Goal: Task Accomplishment & Management: Use online tool/utility

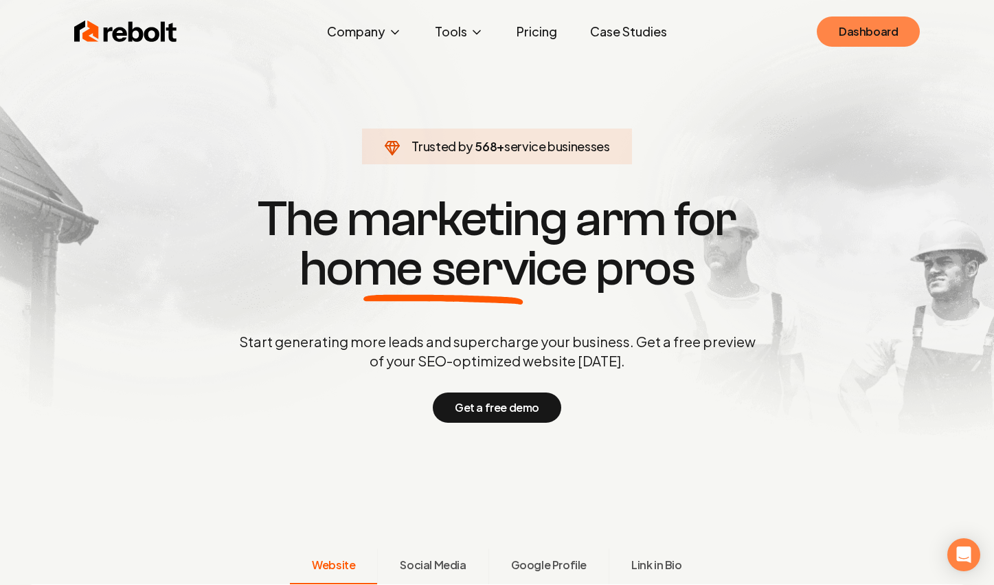
click at [858, 36] on link "Dashboard" at bounding box center [868, 31] width 103 height 30
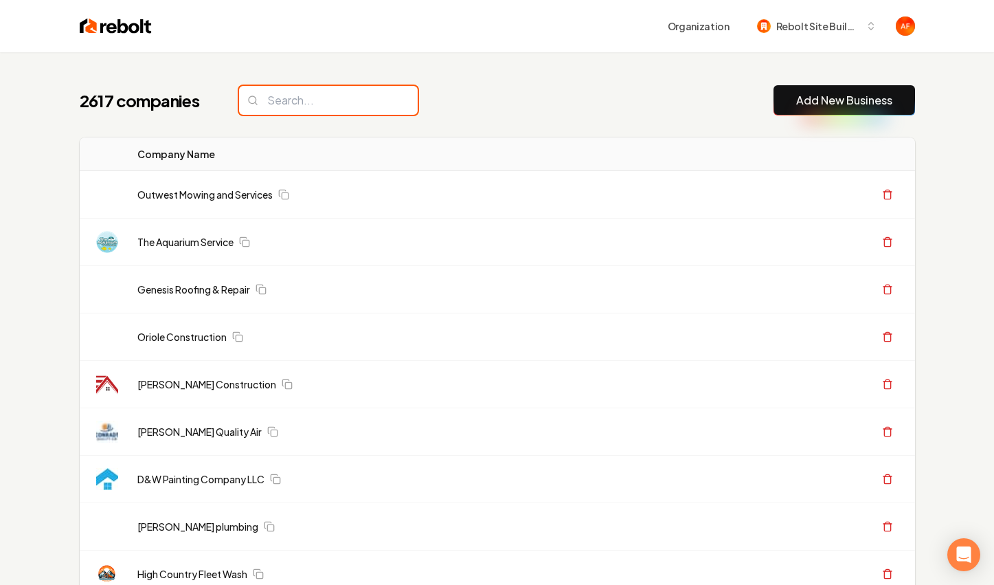
click at [300, 90] on input "search" at bounding box center [328, 100] width 179 height 29
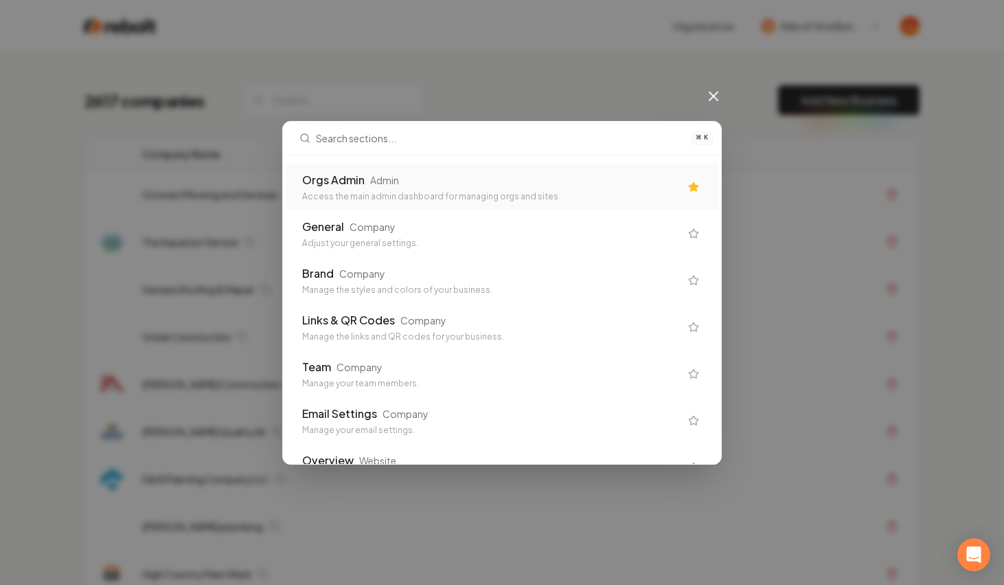
click at [346, 196] on div "Access the main admin dashboard for managing orgs and sites" at bounding box center [491, 196] width 378 height 11
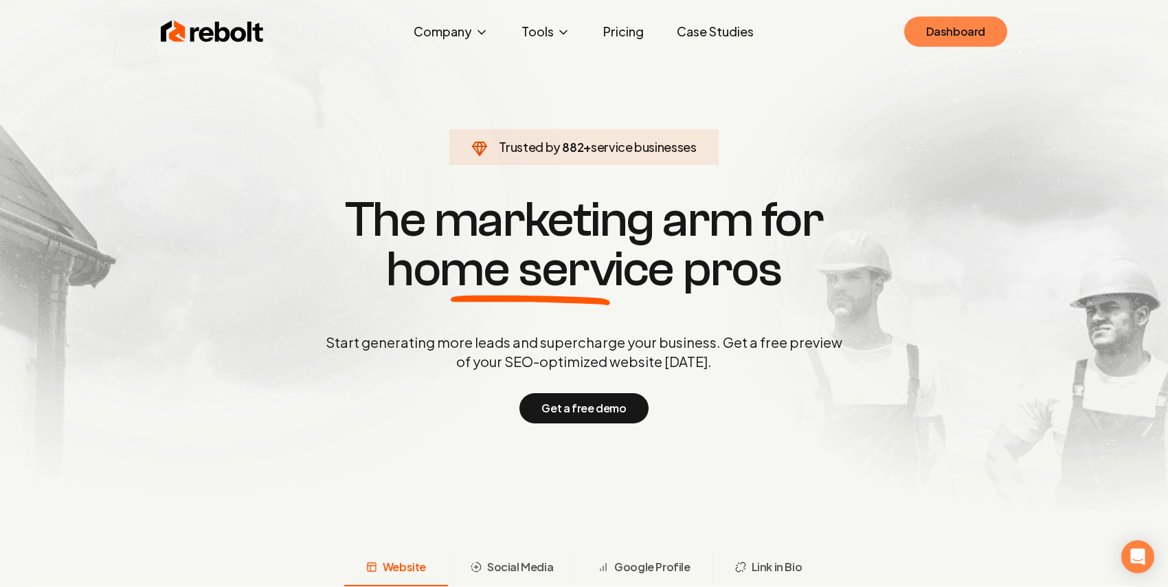
click at [960, 38] on link "Dashboard" at bounding box center [955, 31] width 103 height 30
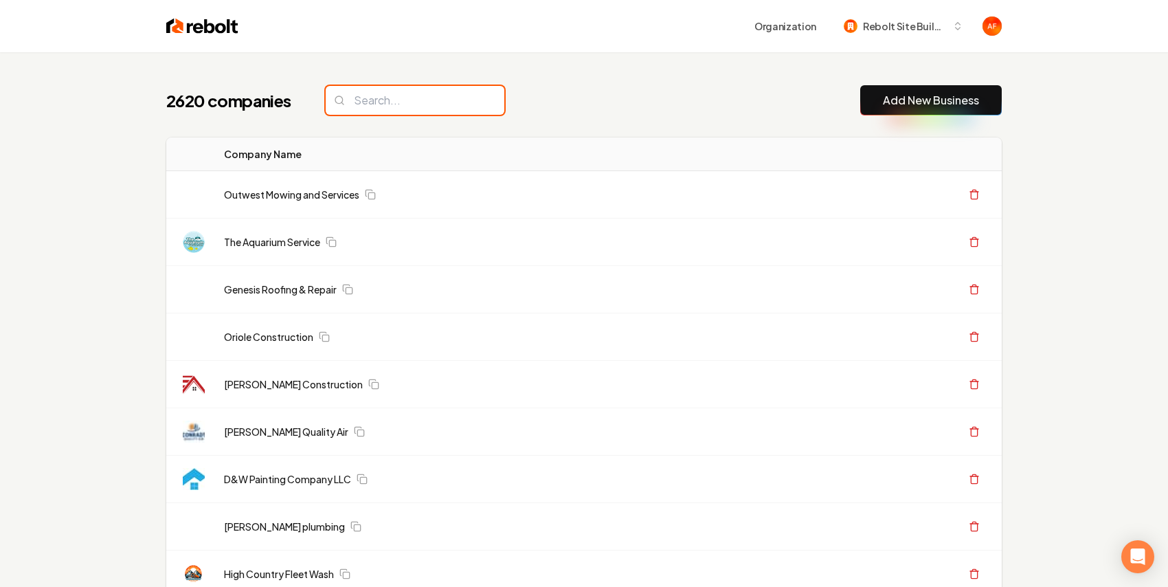
click at [399, 111] on input "search" at bounding box center [415, 100] width 179 height 29
click at [404, 102] on input "search" at bounding box center [415, 100] width 179 height 29
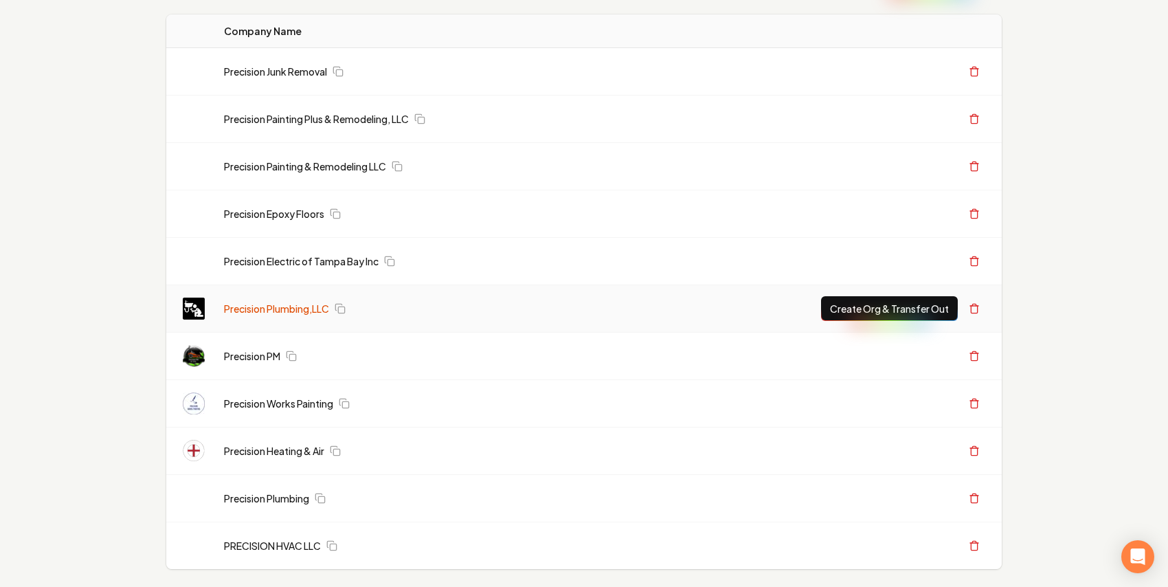
scroll to position [146, 0]
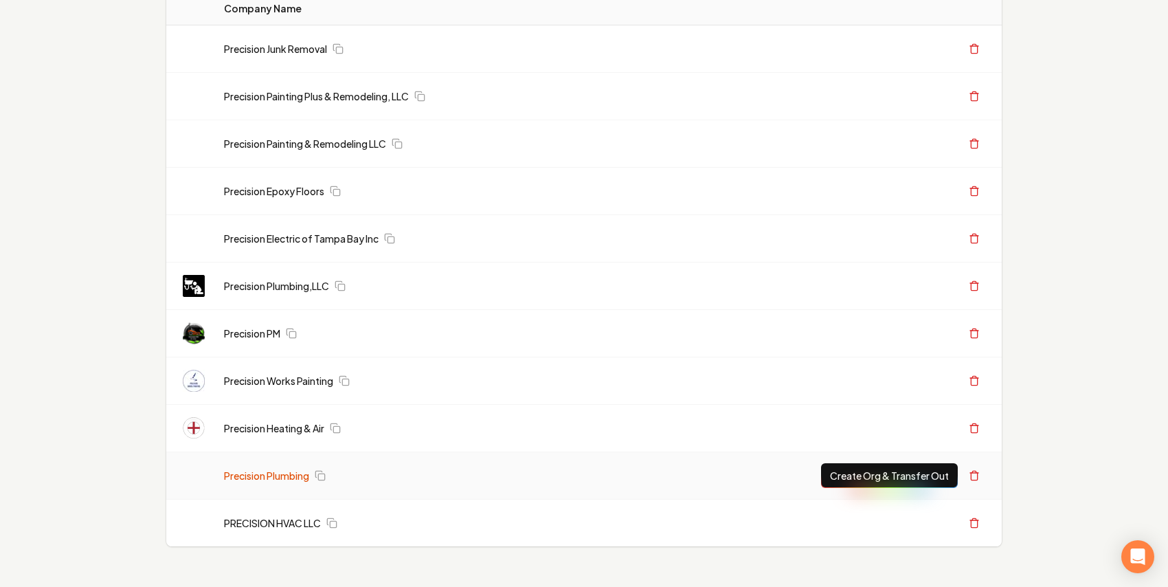
type input "precision"
click at [280, 477] on link "Precision Plumbing" at bounding box center [266, 476] width 85 height 14
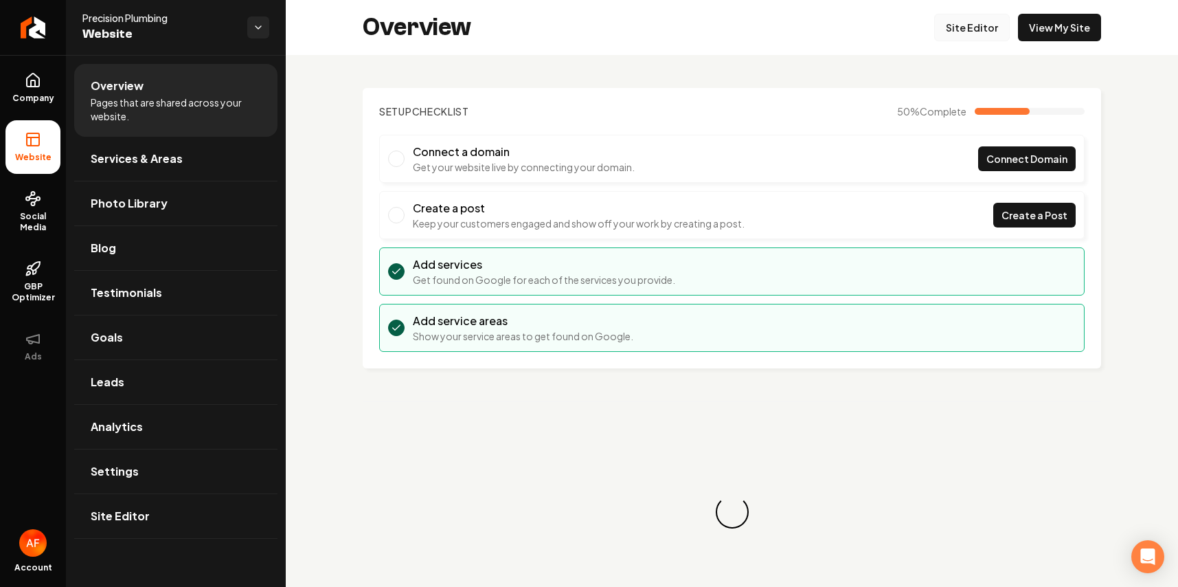
click at [985, 18] on link "Site Editor" at bounding box center [972, 27] width 76 height 27
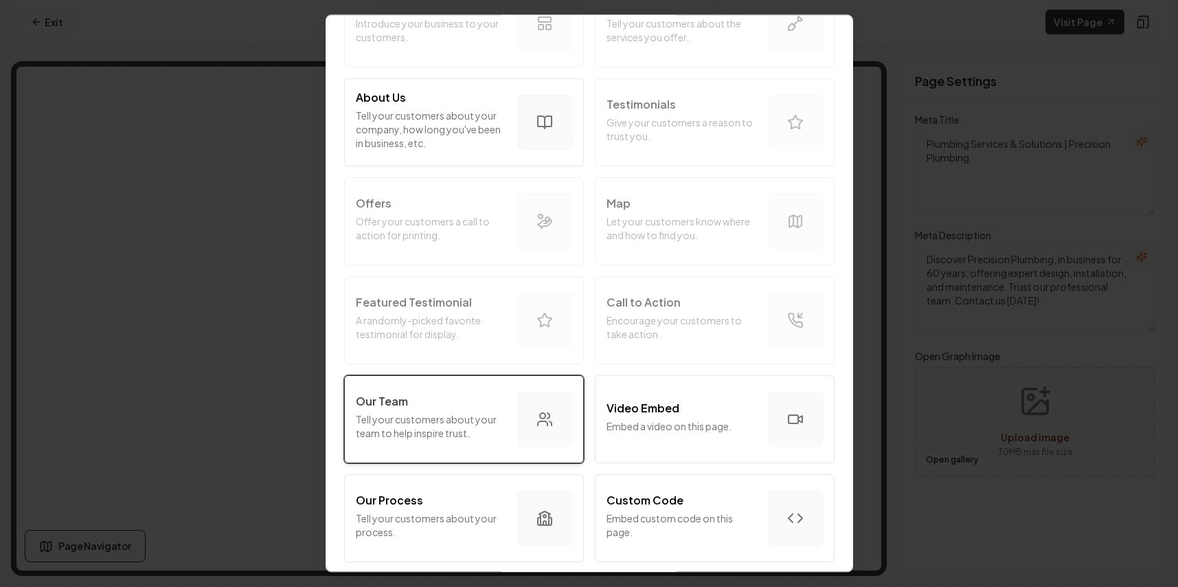
scroll to position [431, 0]
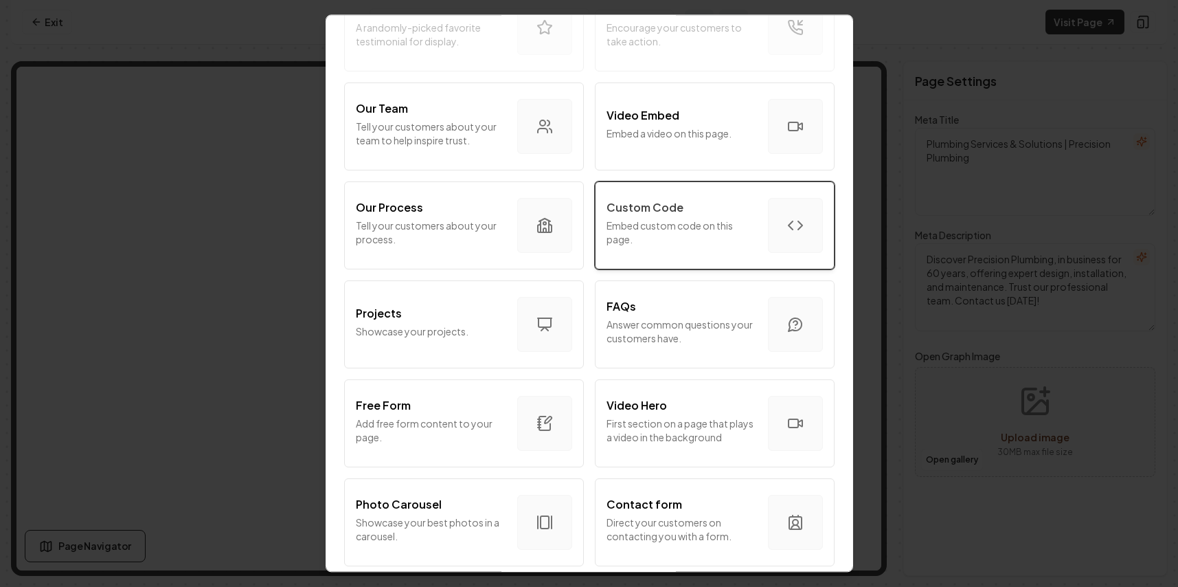
click at [732, 236] on p "Embed custom code on this page." at bounding box center [682, 231] width 150 height 27
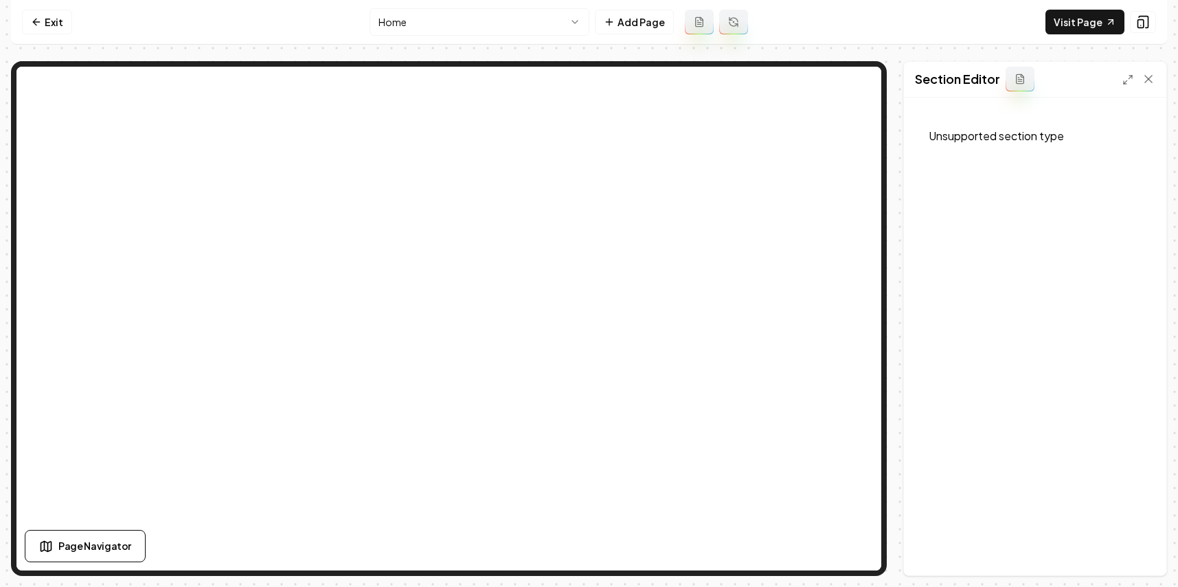
click at [1017, 86] on button at bounding box center [1020, 79] width 29 height 25
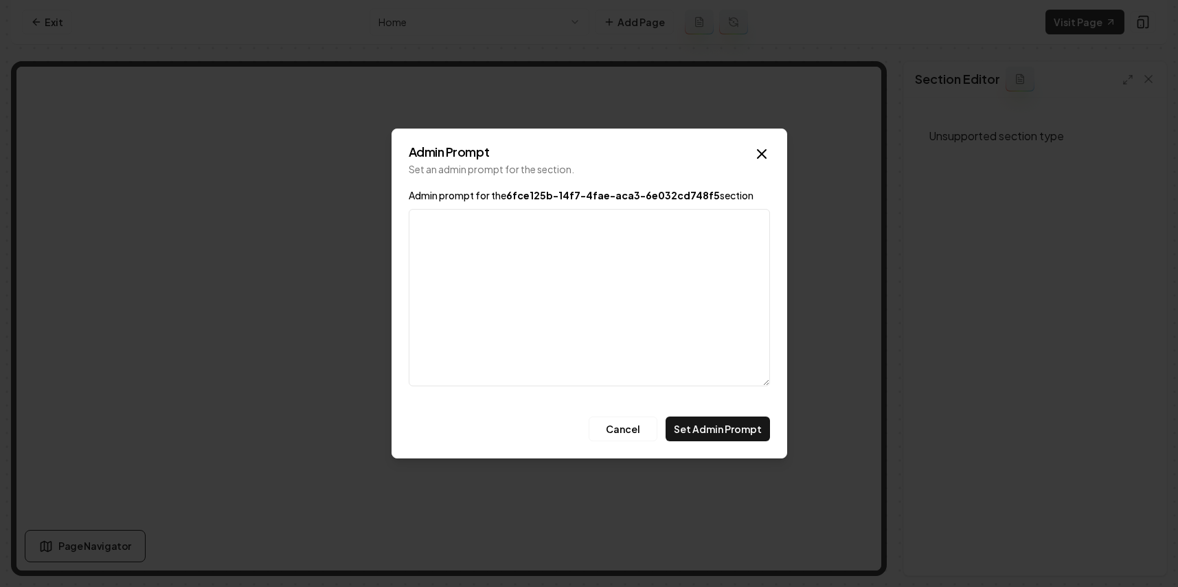
drag, startPoint x: 756, startPoint y: 153, endPoint x: 767, endPoint y: 150, distance: 11.5
click at [757, 153] on icon "button" at bounding box center [762, 154] width 16 height 16
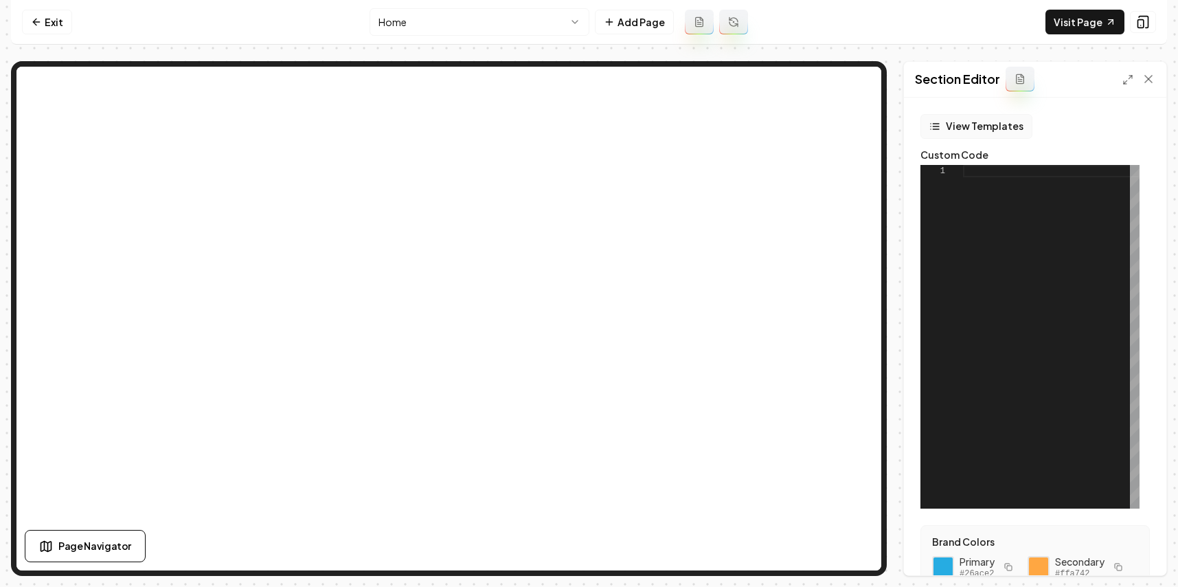
click at [978, 125] on button "View Templates" at bounding box center [977, 126] width 112 height 25
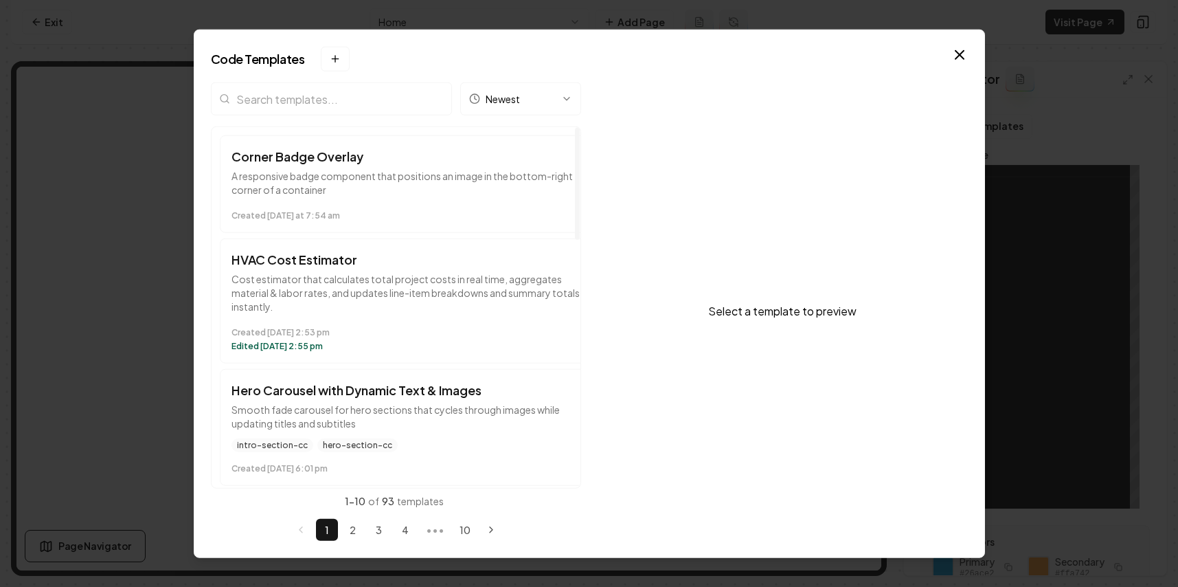
click at [341, 140] on button "Corner Badge Overlay A responsive badge component that positions an image in th…" at bounding box center [409, 184] width 378 height 98
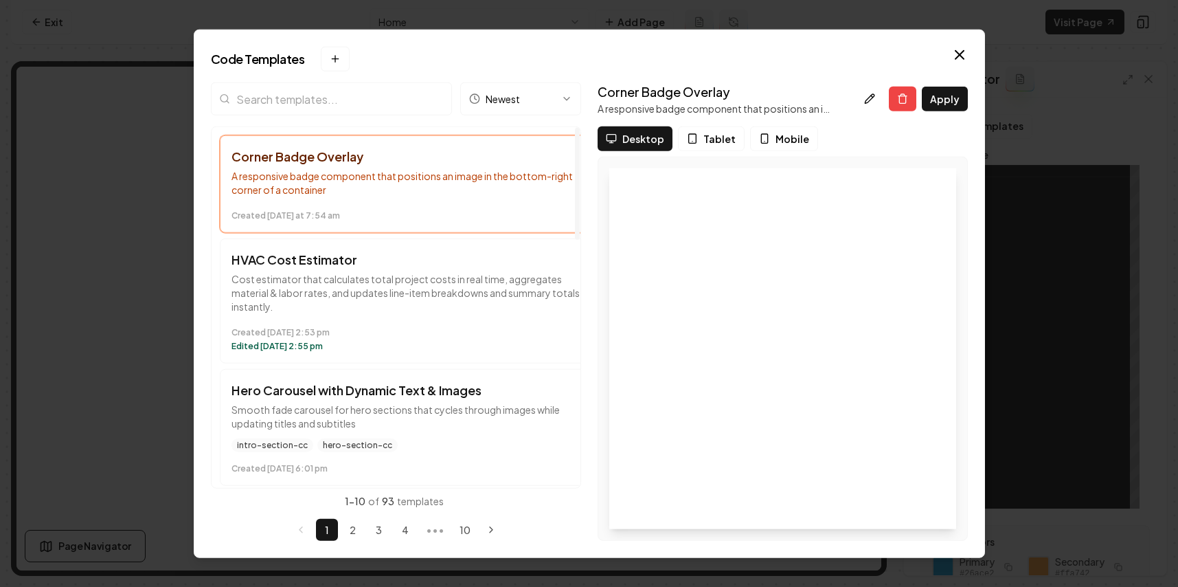
click at [343, 124] on div "Newest" at bounding box center [396, 104] width 370 height 44
click at [346, 114] on input "search" at bounding box center [331, 98] width 241 height 33
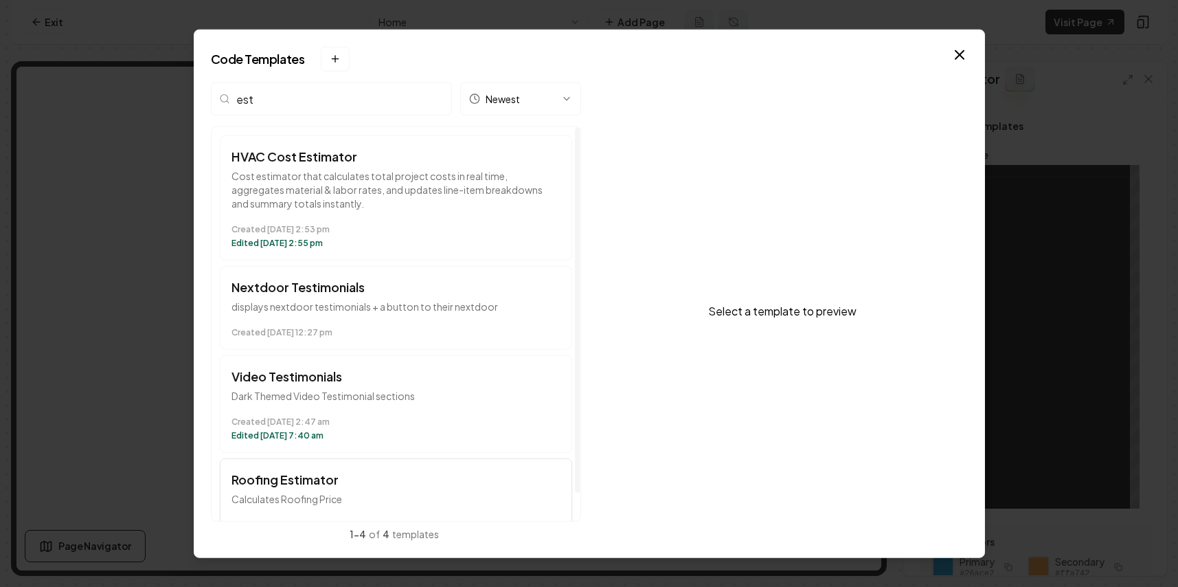
type input "est"
click at [345, 477] on h3 "Roofing Estimator" at bounding box center [396, 479] width 329 height 19
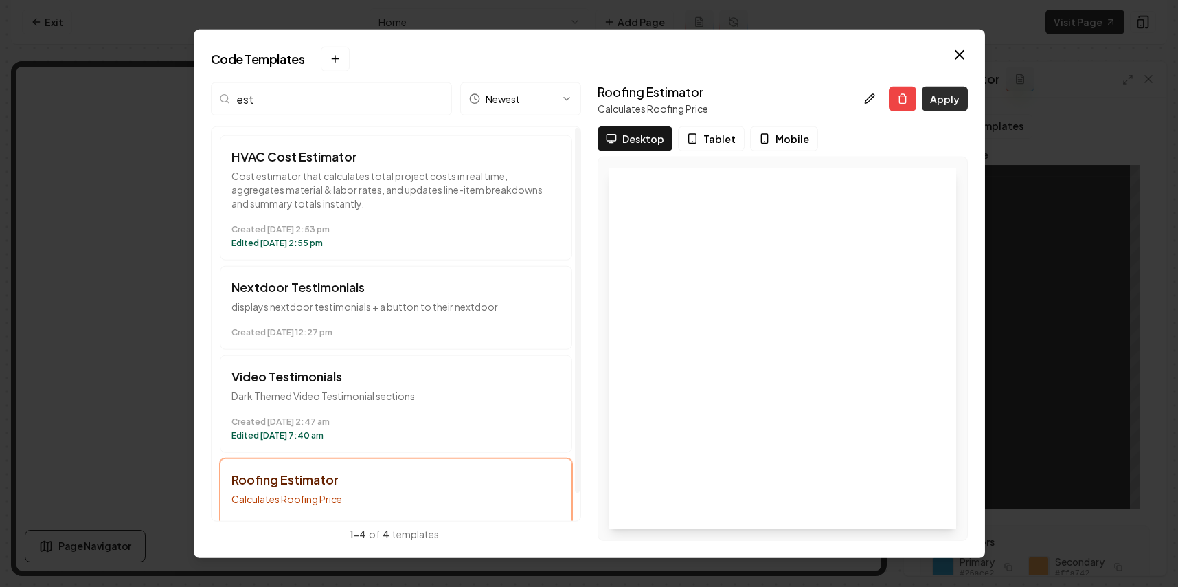
click at [960, 98] on button "Apply" at bounding box center [945, 99] width 46 height 25
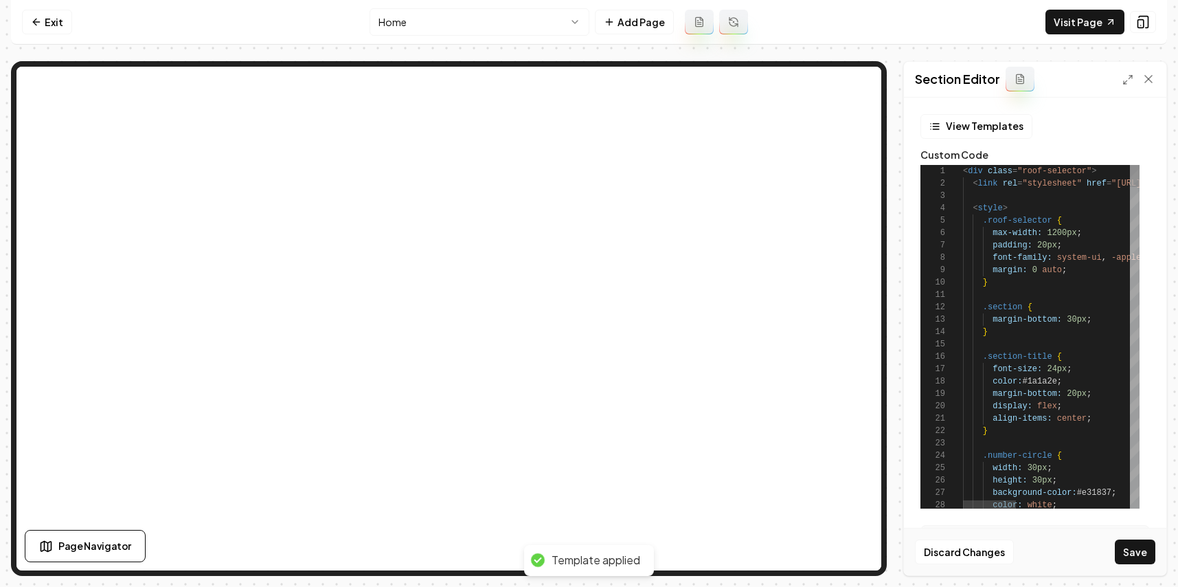
scroll to position [111, 25]
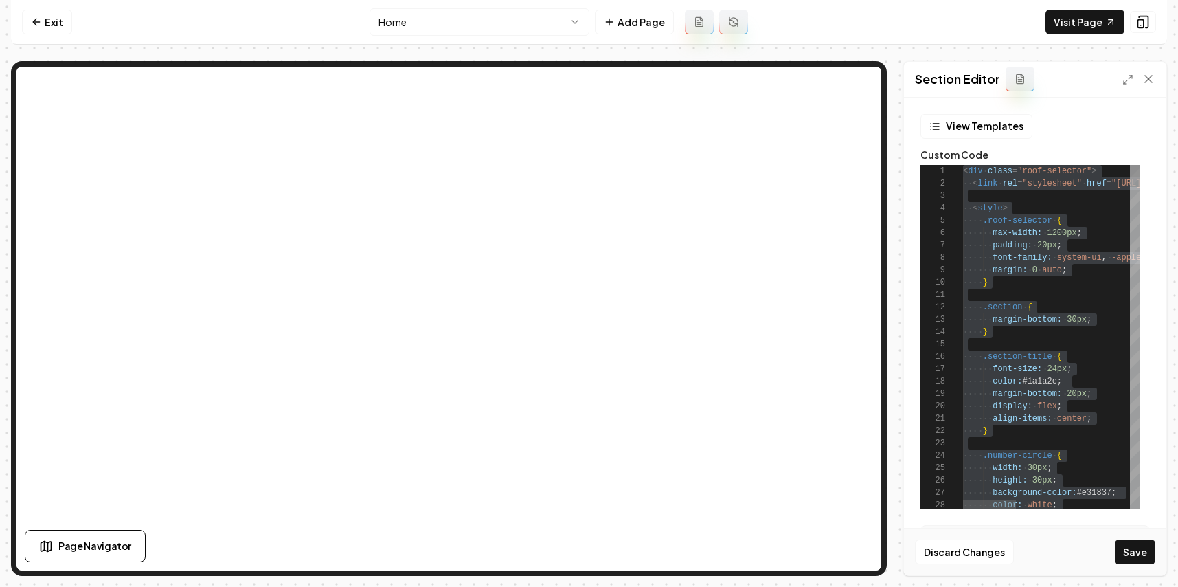
type textarea "**********"
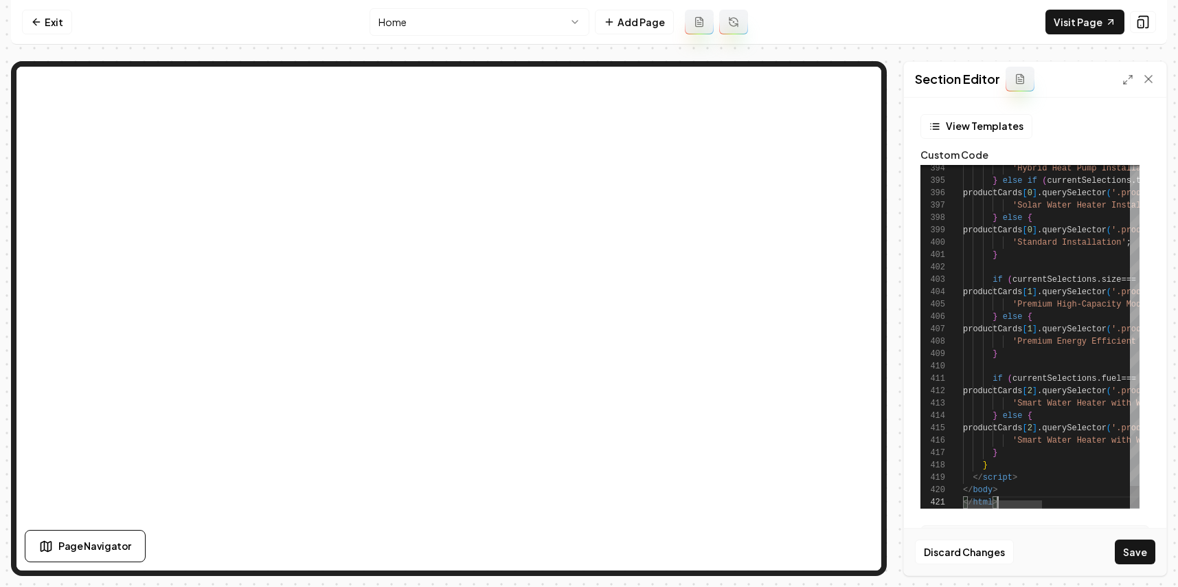
scroll to position [0, 34]
click at [1131, 557] on button "Save" at bounding box center [1135, 551] width 41 height 25
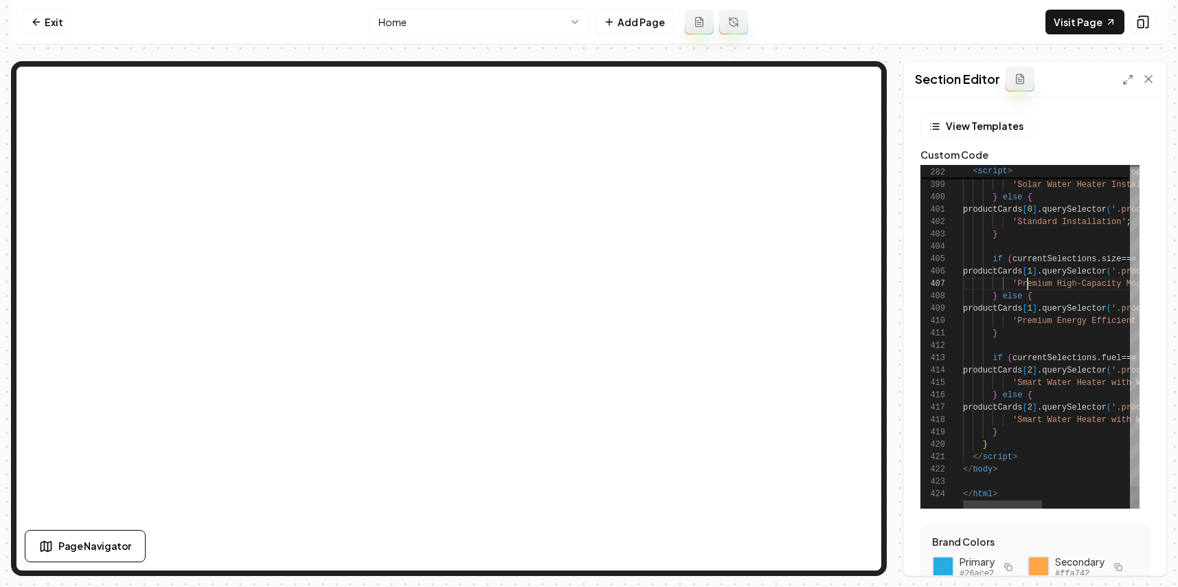
scroll to position [74, 65]
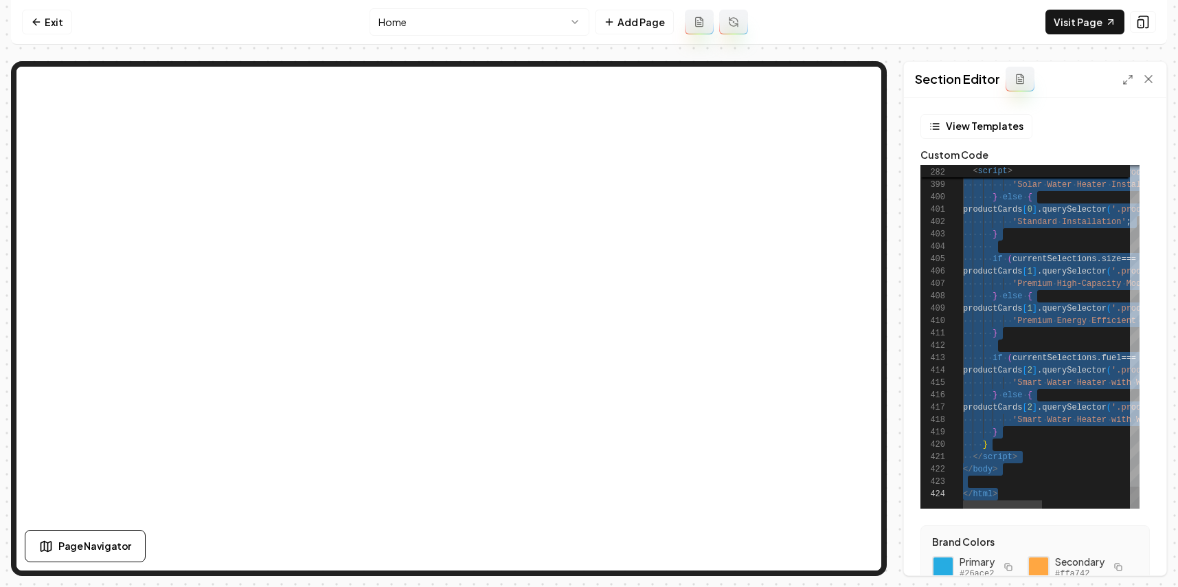
scroll to position [0, 34]
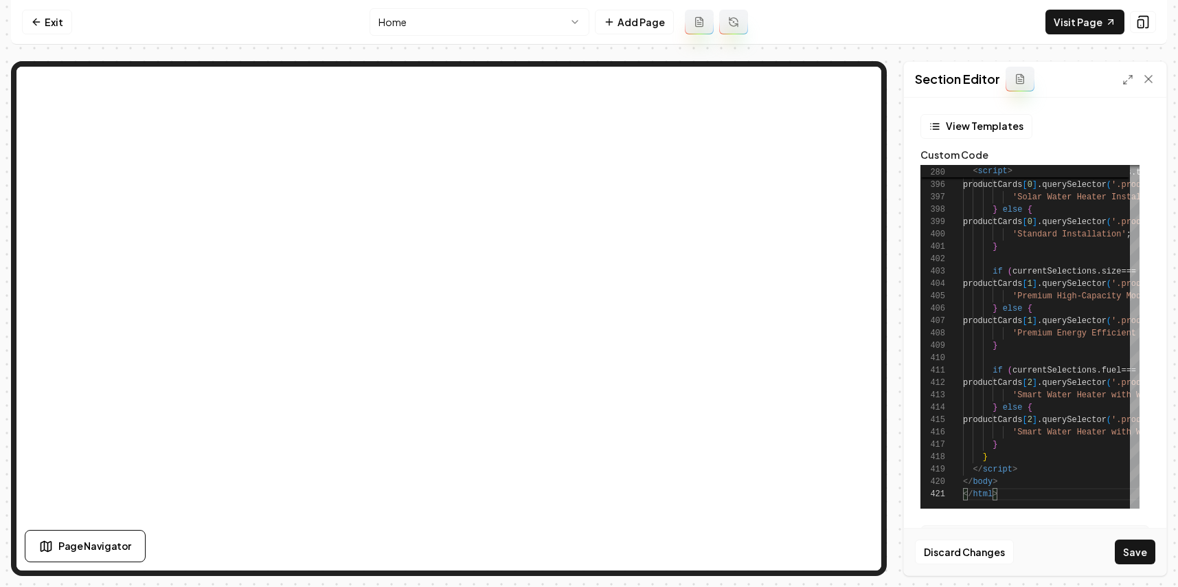
click at [1136, 554] on button "Save" at bounding box center [1135, 551] width 41 height 25
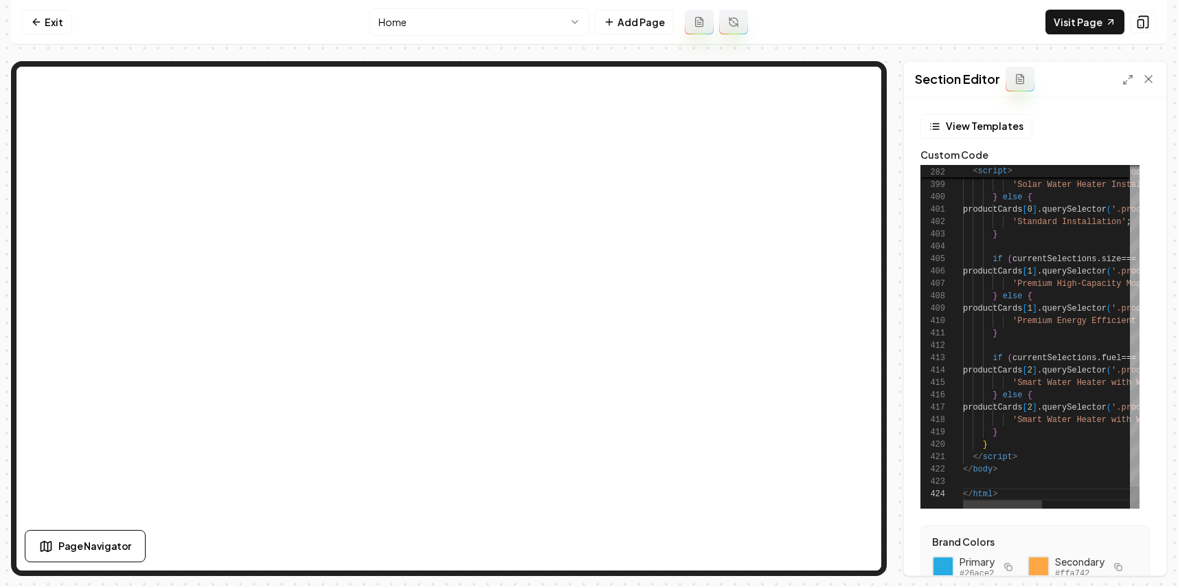
scroll to position [0, 35]
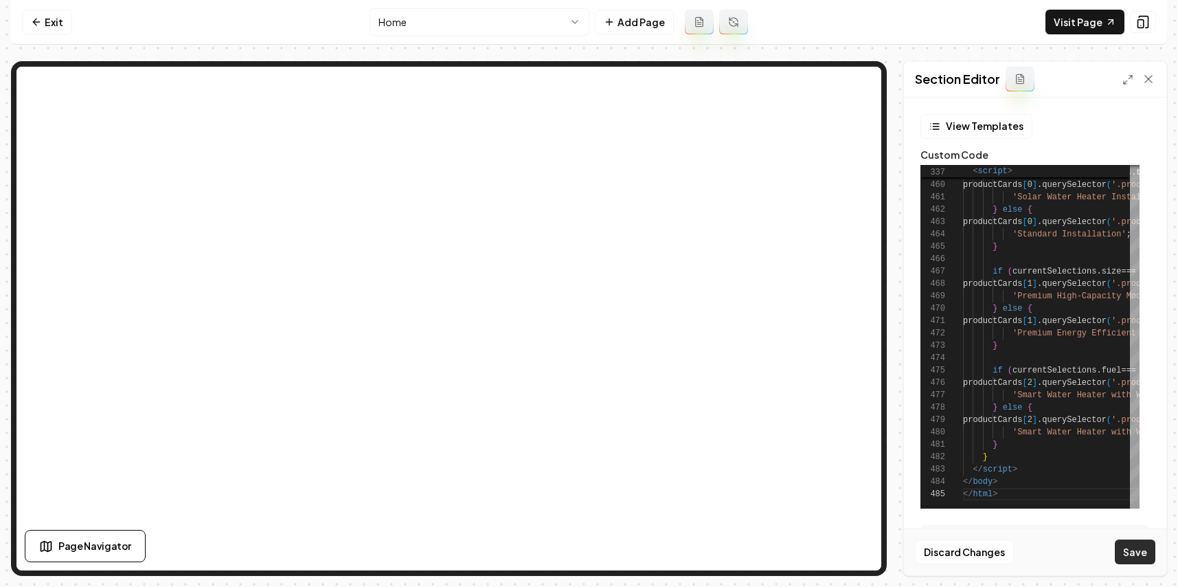
click at [1125, 539] on button "Save" at bounding box center [1135, 551] width 41 height 25
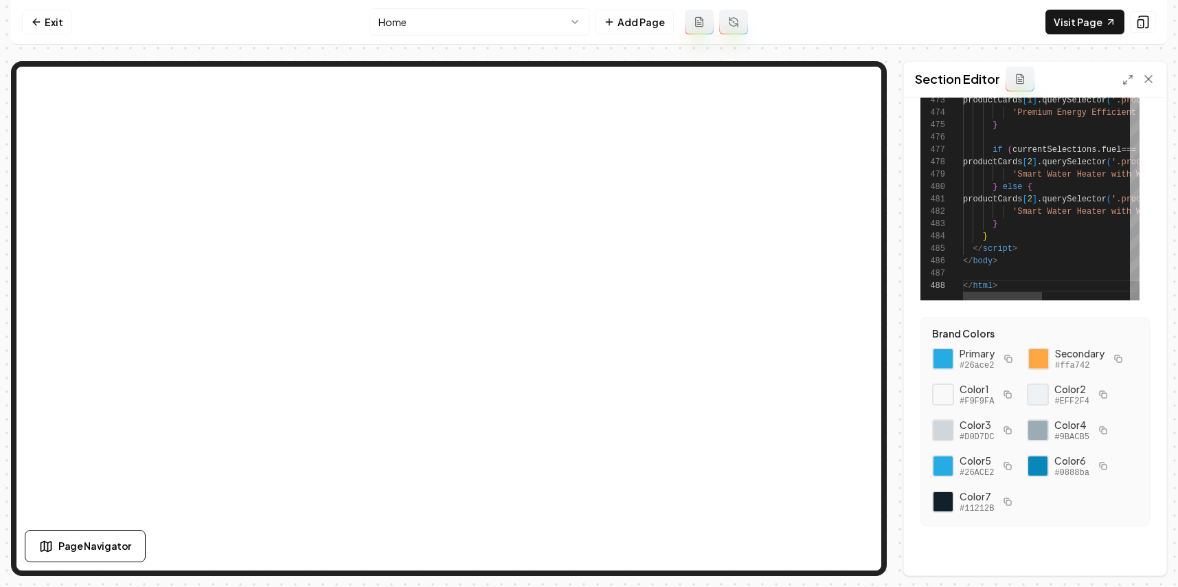
scroll to position [74, 0]
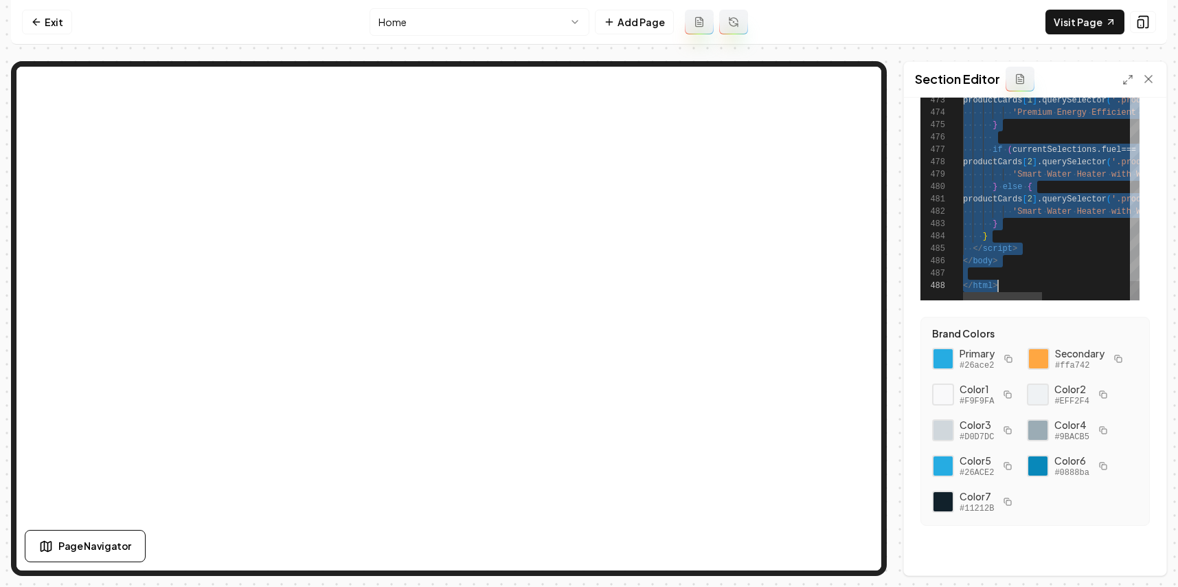
scroll to position [0, 35]
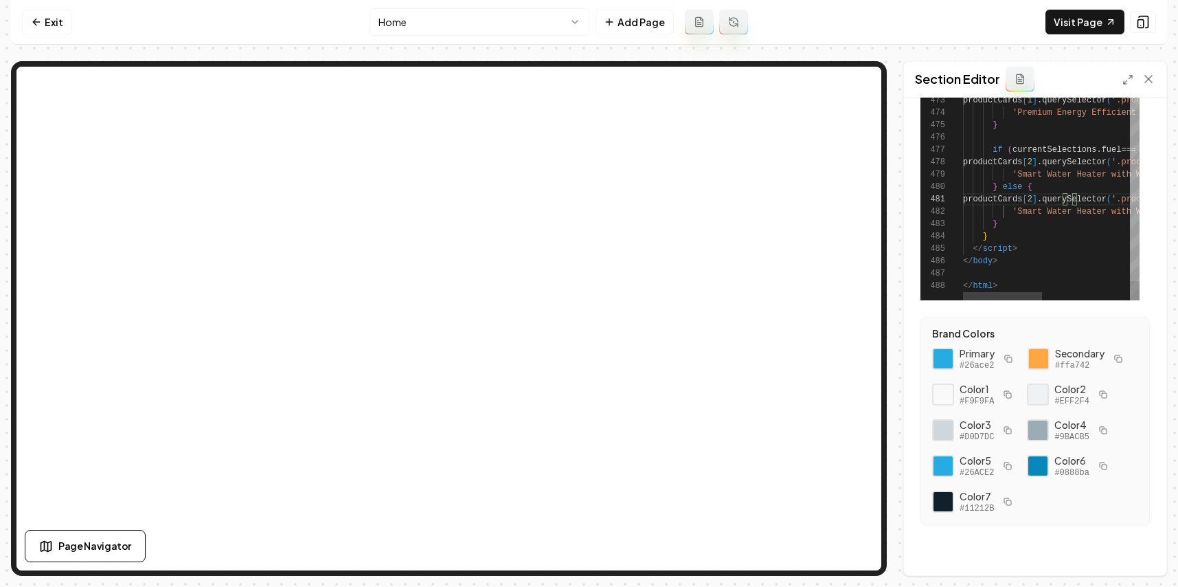
type textarea "**********"
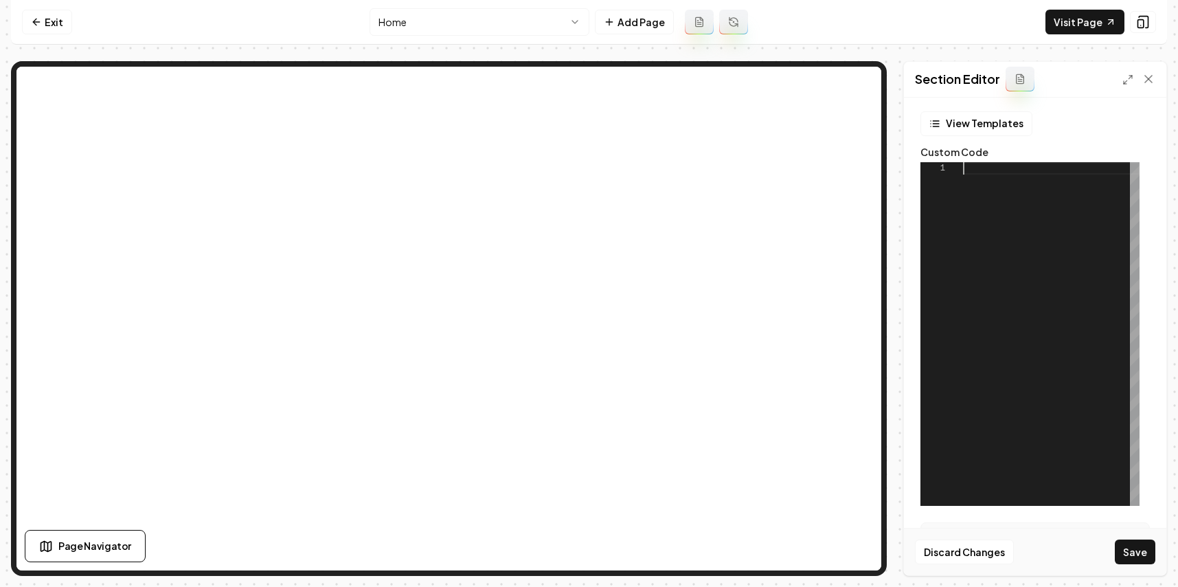
scroll to position [0, 0]
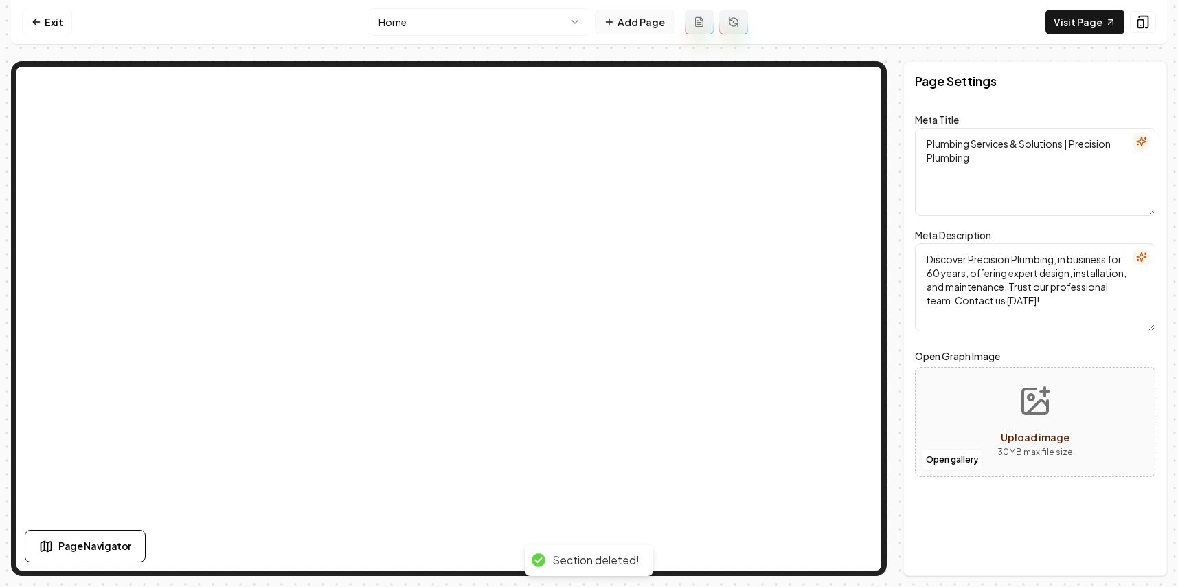
click at [618, 25] on button "Add Page" at bounding box center [634, 22] width 79 height 25
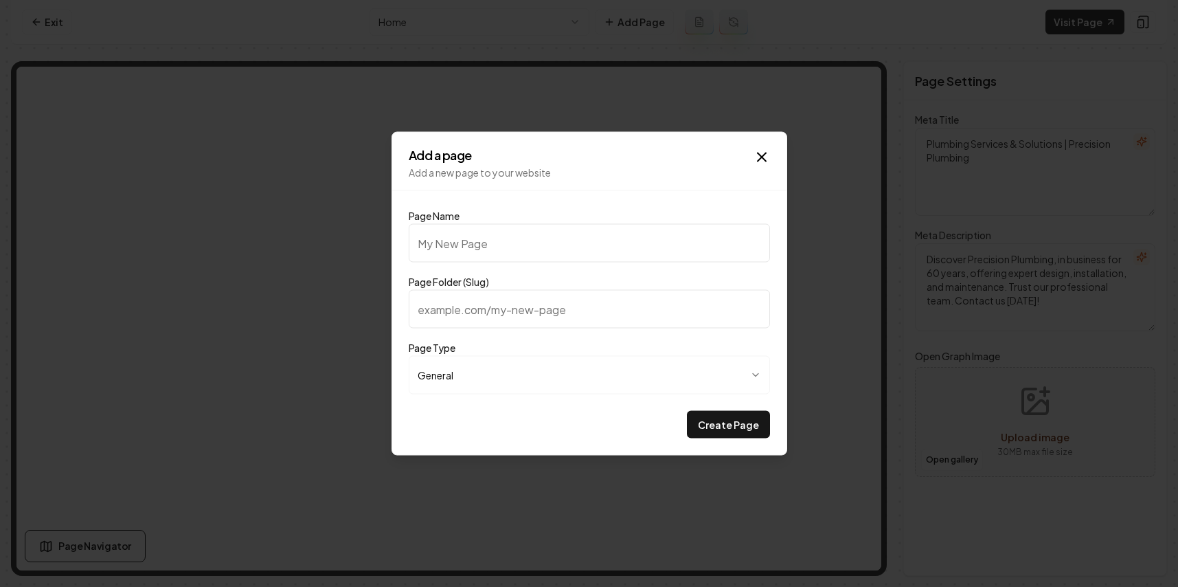
type input "P"
type input "p"
type input "PR"
type input "pr"
type input "PRi"
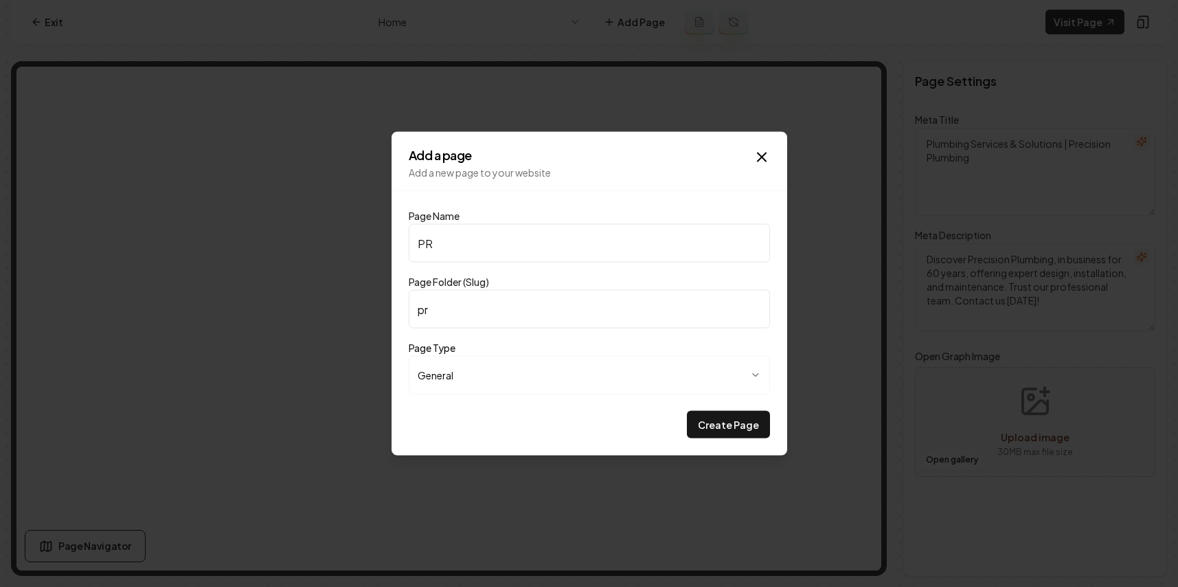
type input "pri"
type input "PRic"
type input "pric"
type input "PRici"
type input "prici"
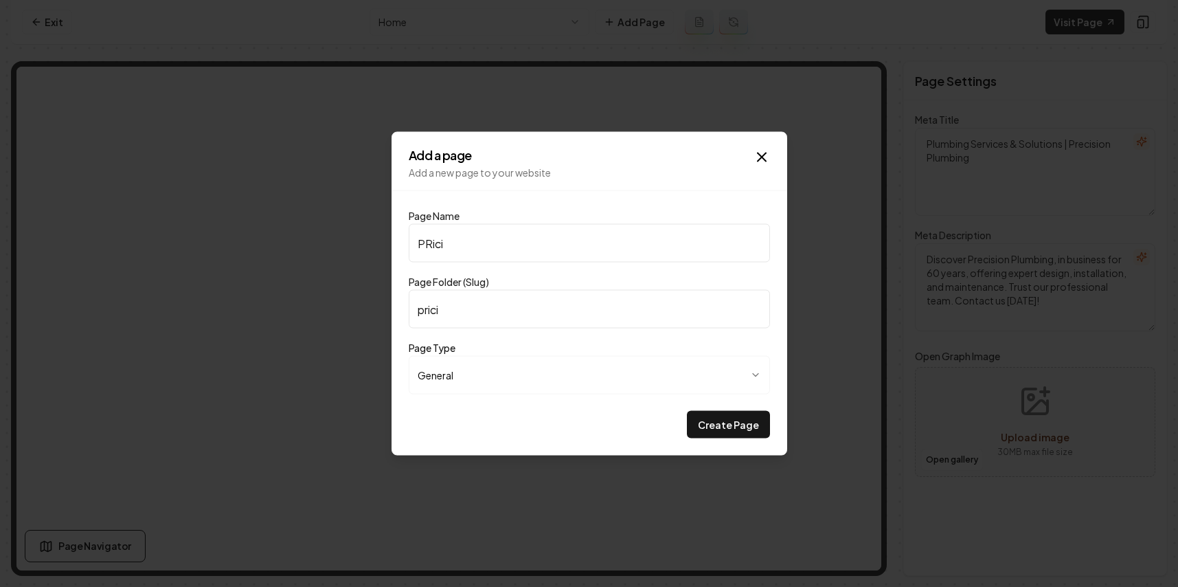
type input "PRicin"
type input "pricin"
type input "PRicing"
type input "pricing"
type input "PRicin"
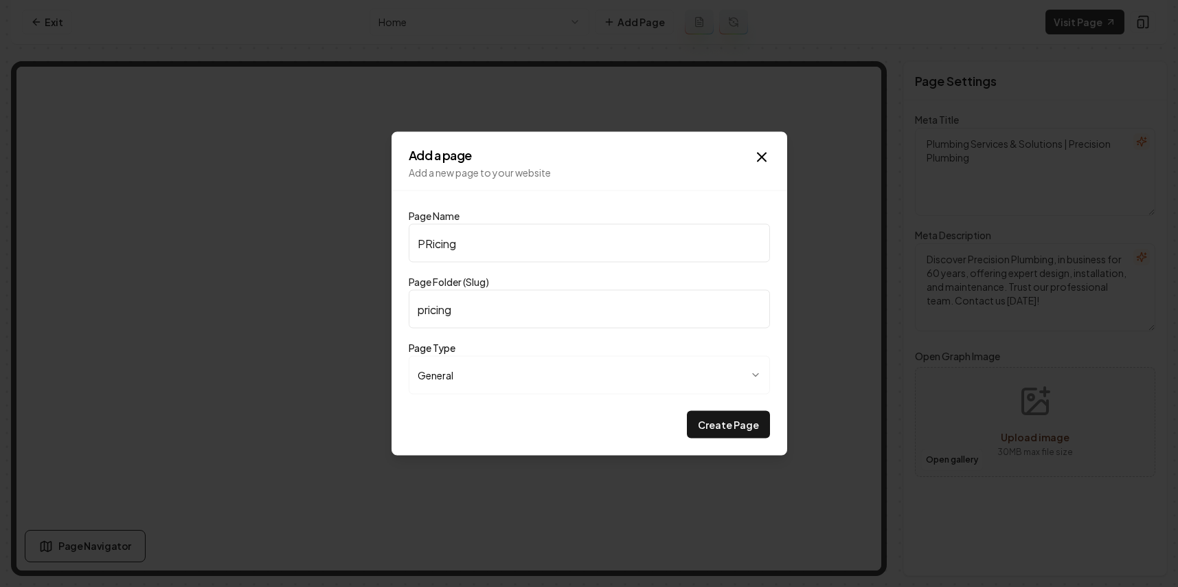
type input "pricin"
type input "PRici"
type input "prici"
type input "PRic"
type input "pric"
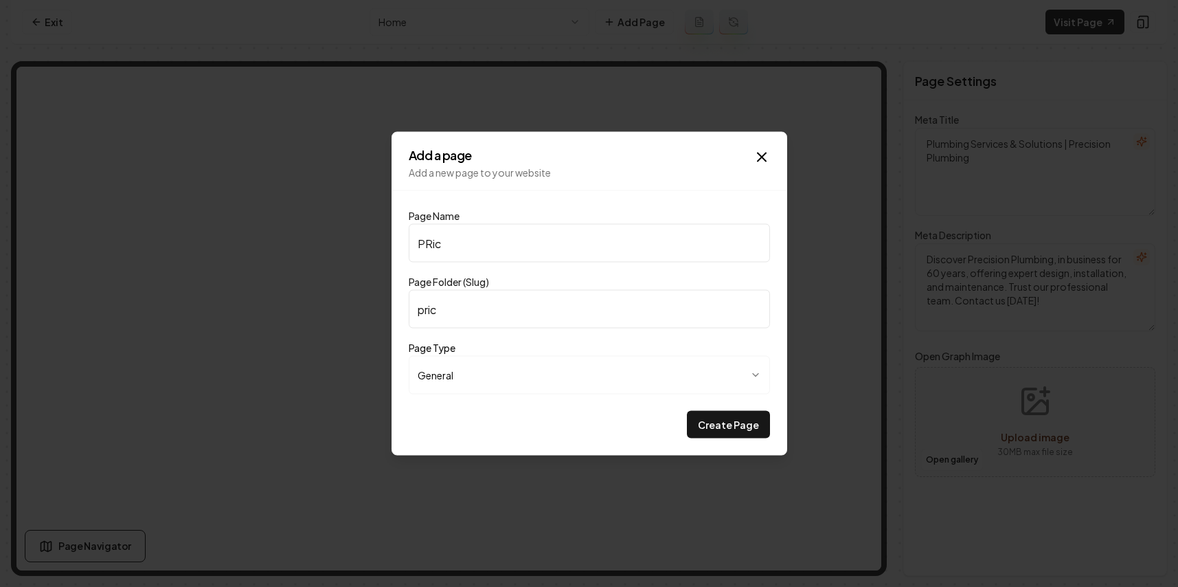
type input "PRi"
type input "pri"
type input "PR"
type input "pr"
type input "P"
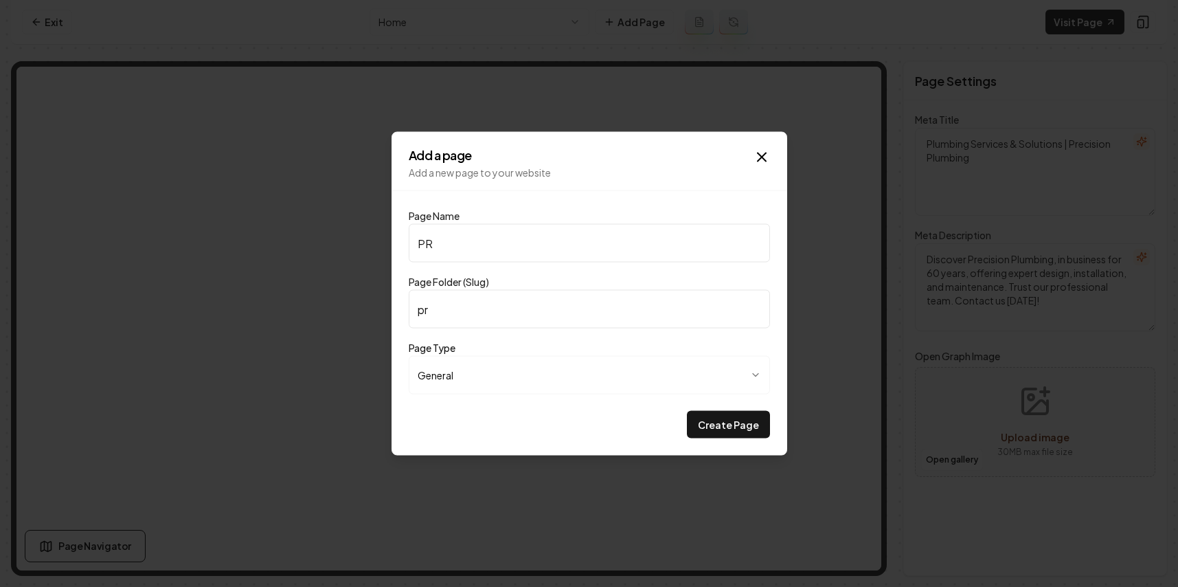
type input "p"
type input "Pr"
type input "pr"
type input "Prc"
type input "prc"
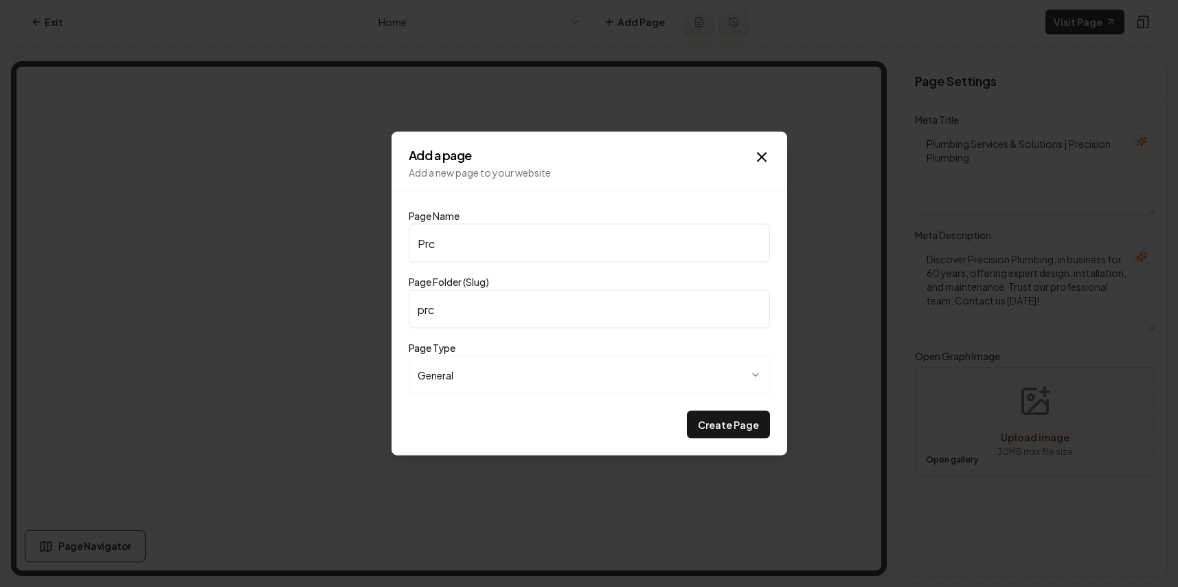
type input "Prci"
type input "prci"
type input "Prc"
type input "prc"
type input "Pr"
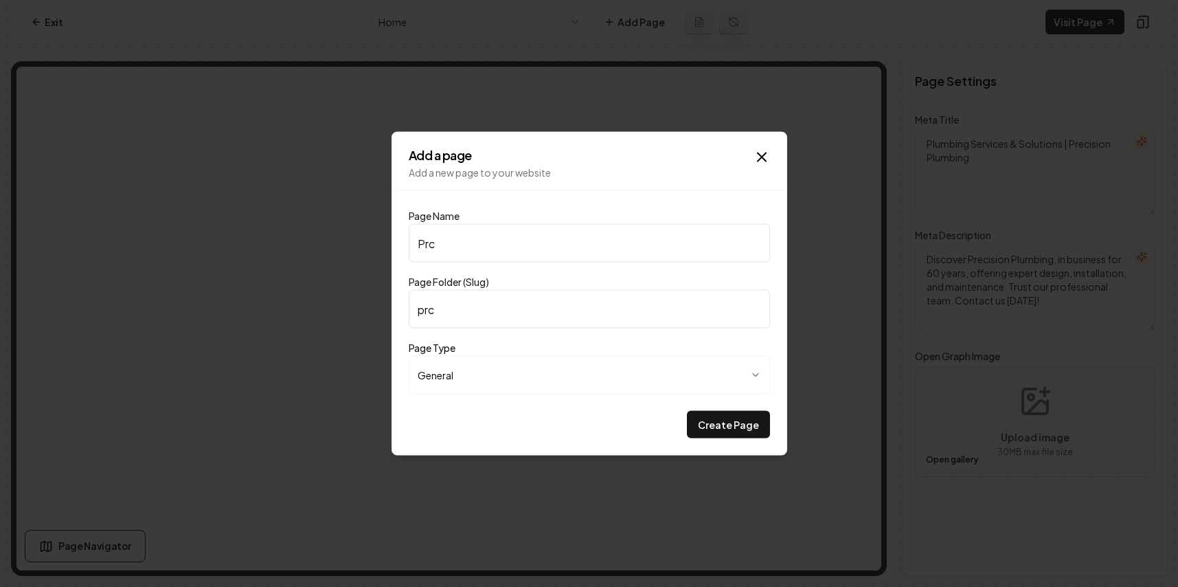
type input "pr"
type input "Pri"
type input "pri"
type input "Pric"
type input "pric"
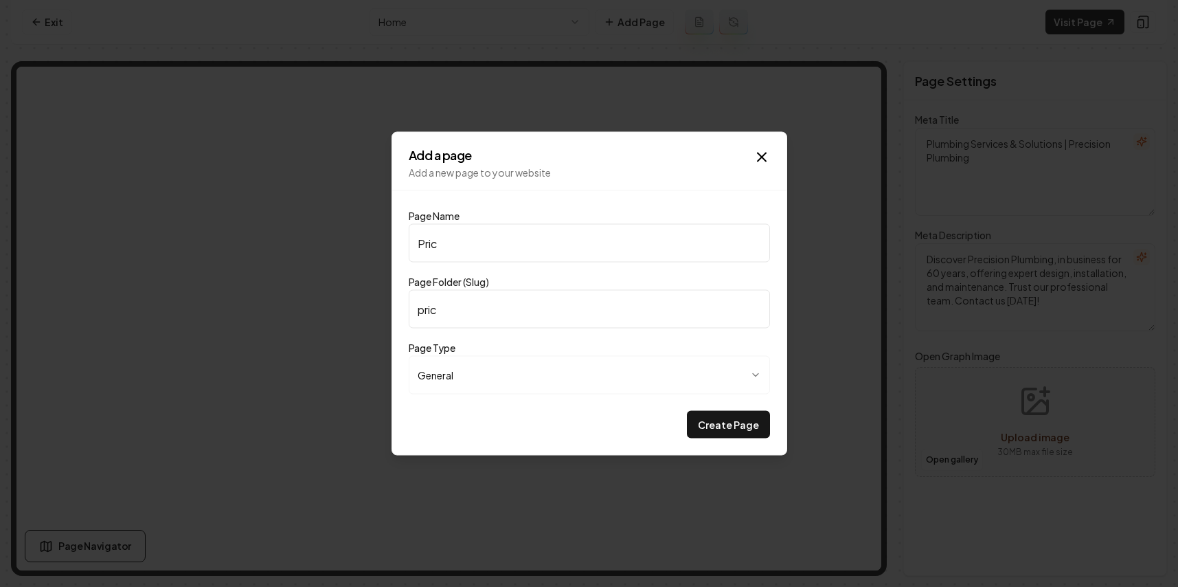
type input "Prici"
type input "prici"
type input "Pricin"
type input "pricin"
type input "Pricing"
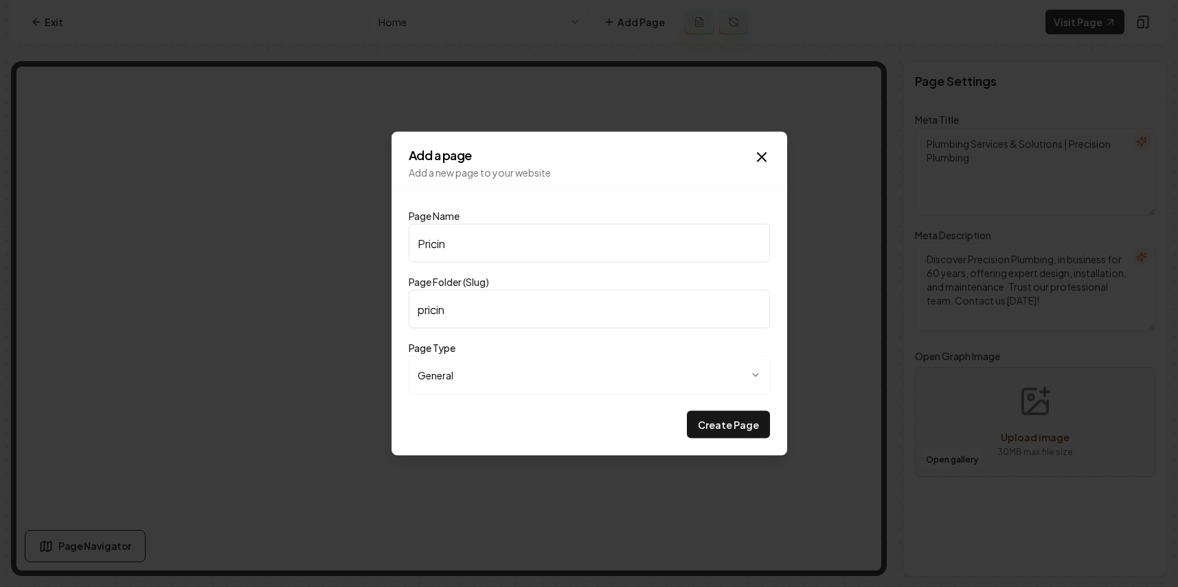
type input "pricing"
type input "Pricing"
click at [756, 425] on button "Create Page" at bounding box center [728, 424] width 83 height 27
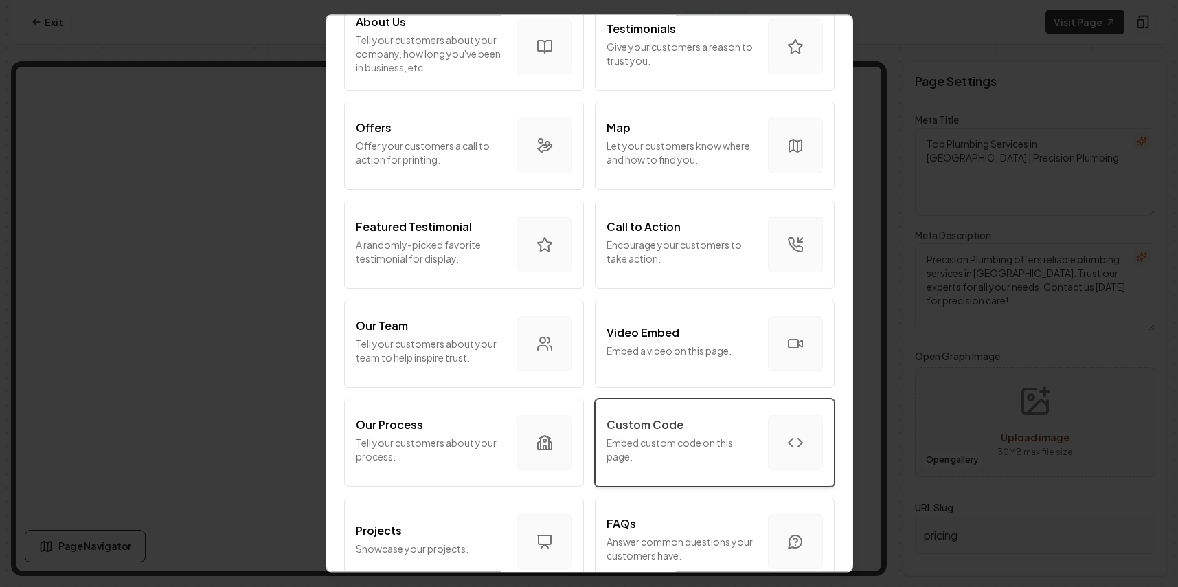
scroll to position [224, 0]
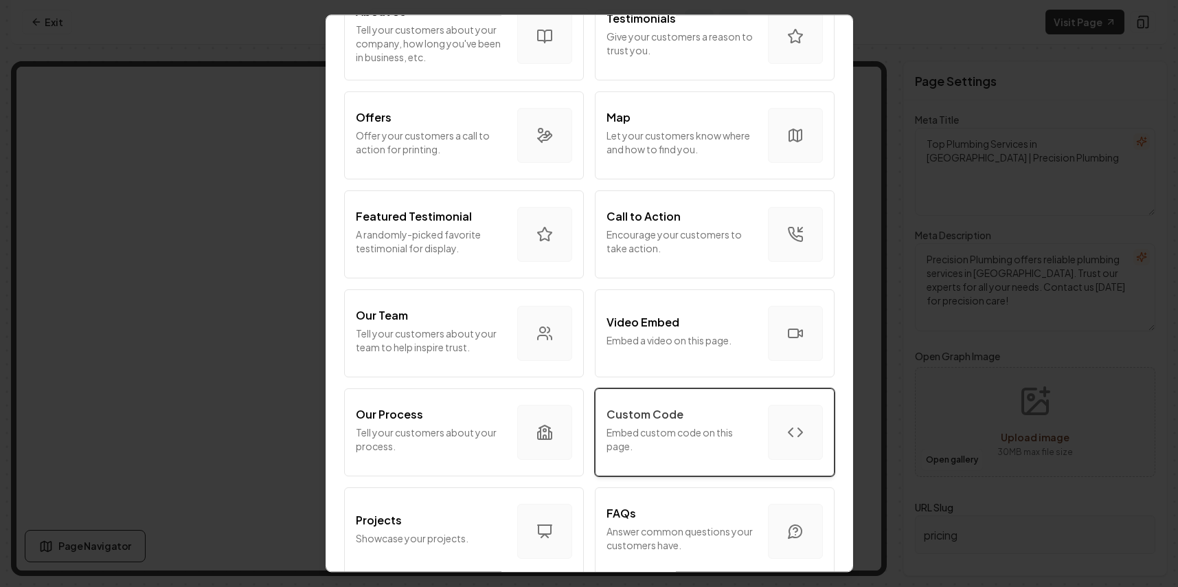
click at [675, 416] on div "Custom Code" at bounding box center [682, 414] width 150 height 16
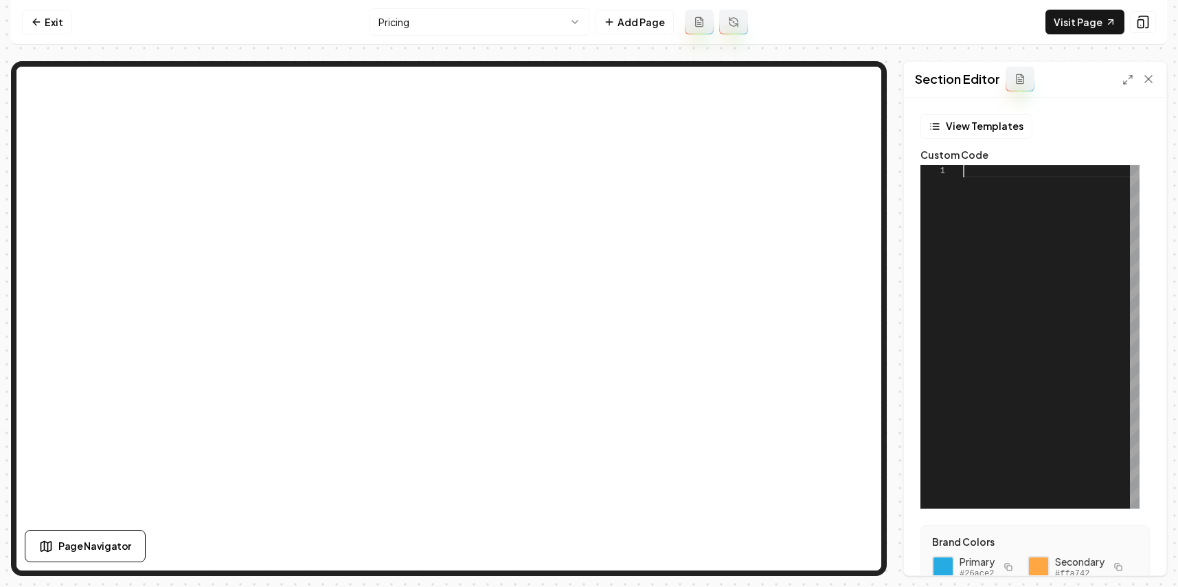
click at [1005, 289] on div at bounding box center [1051, 337] width 177 height 344
type textarea "**********"
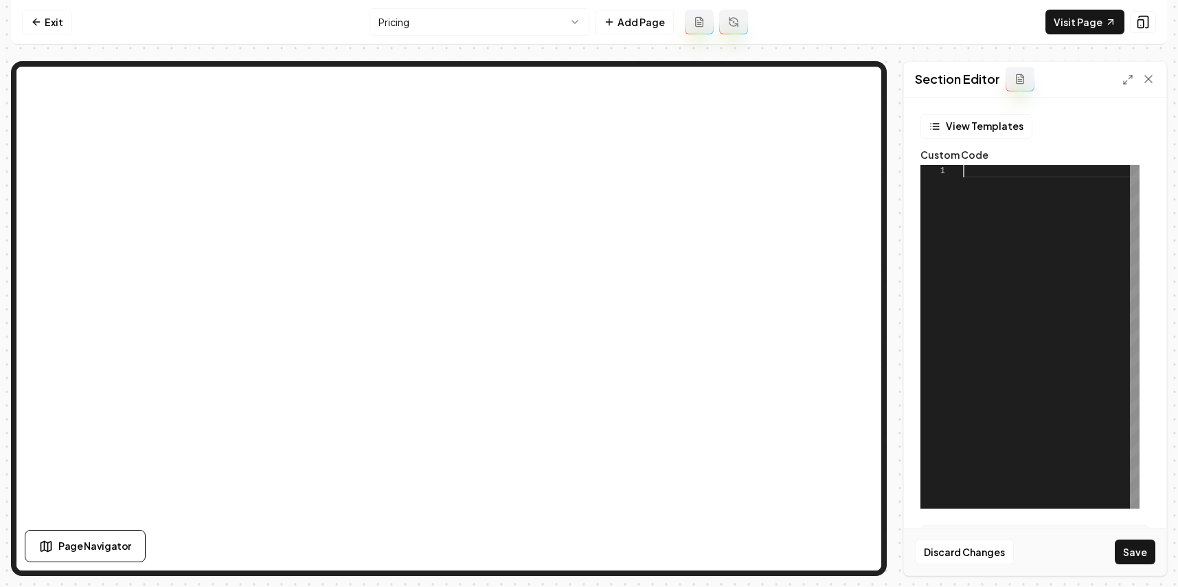
scroll to position [87, 35]
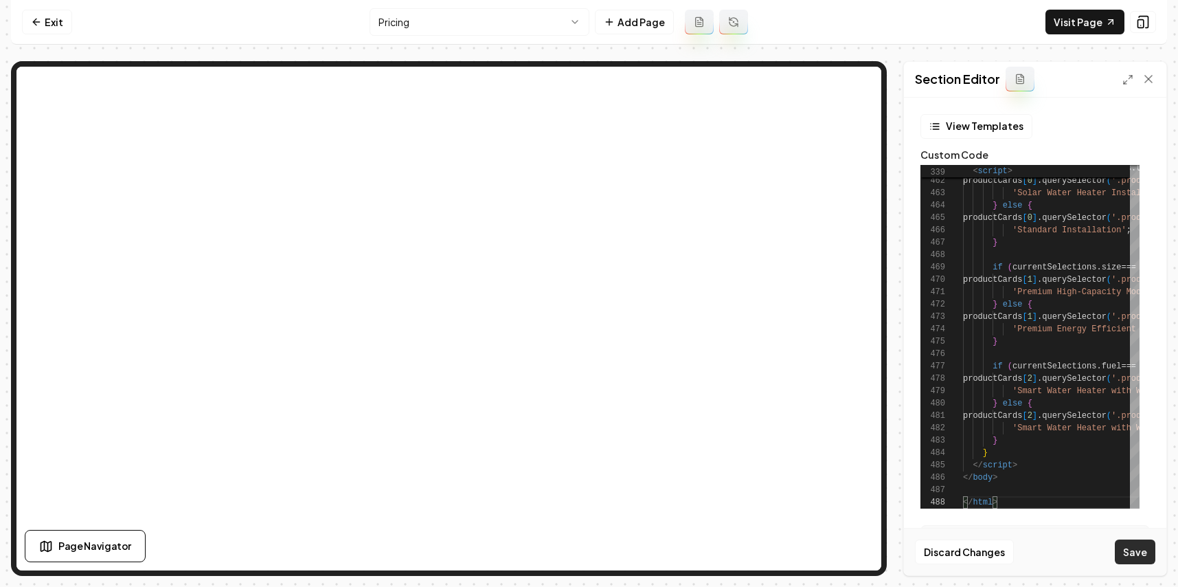
click at [1130, 554] on button "Save" at bounding box center [1135, 551] width 41 height 25
click at [975, 120] on button "View Templates" at bounding box center [977, 126] width 112 height 25
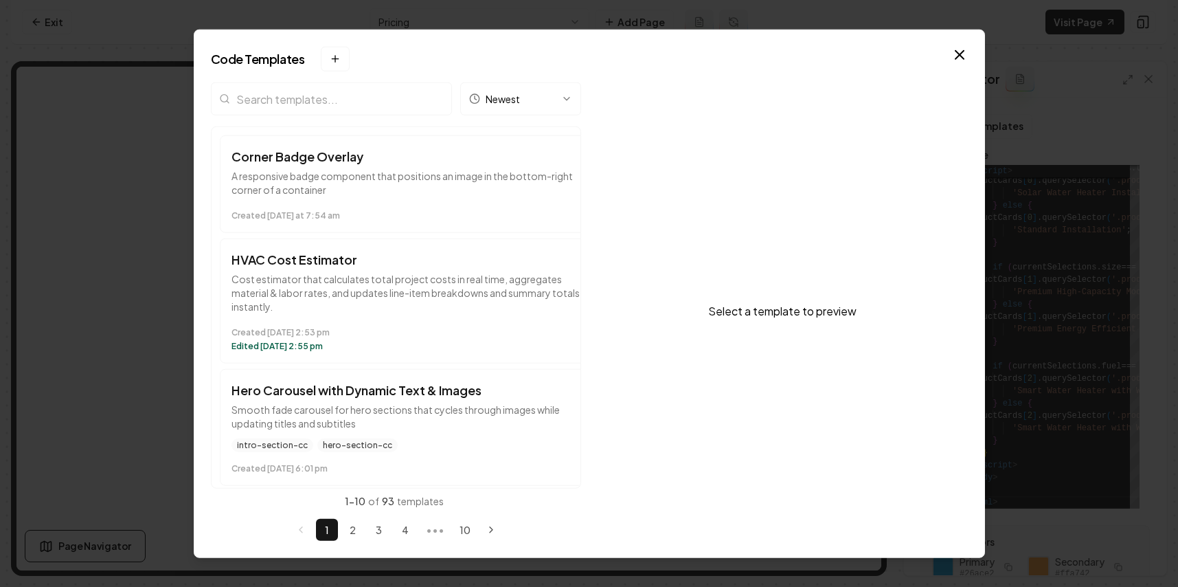
click at [946, 73] on div "Code Templates New template → Desktop or Tablet Required The template manager n…" at bounding box center [589, 294] width 791 height 528
click at [963, 49] on icon "button" at bounding box center [960, 55] width 16 height 16
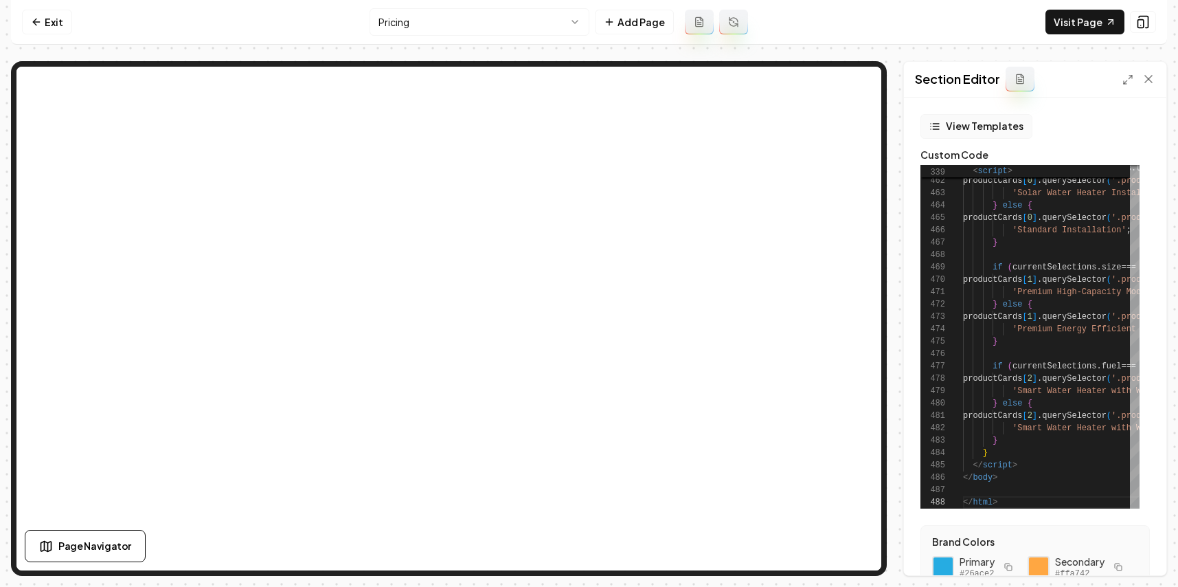
click at [986, 124] on button "View Templates" at bounding box center [977, 126] width 112 height 25
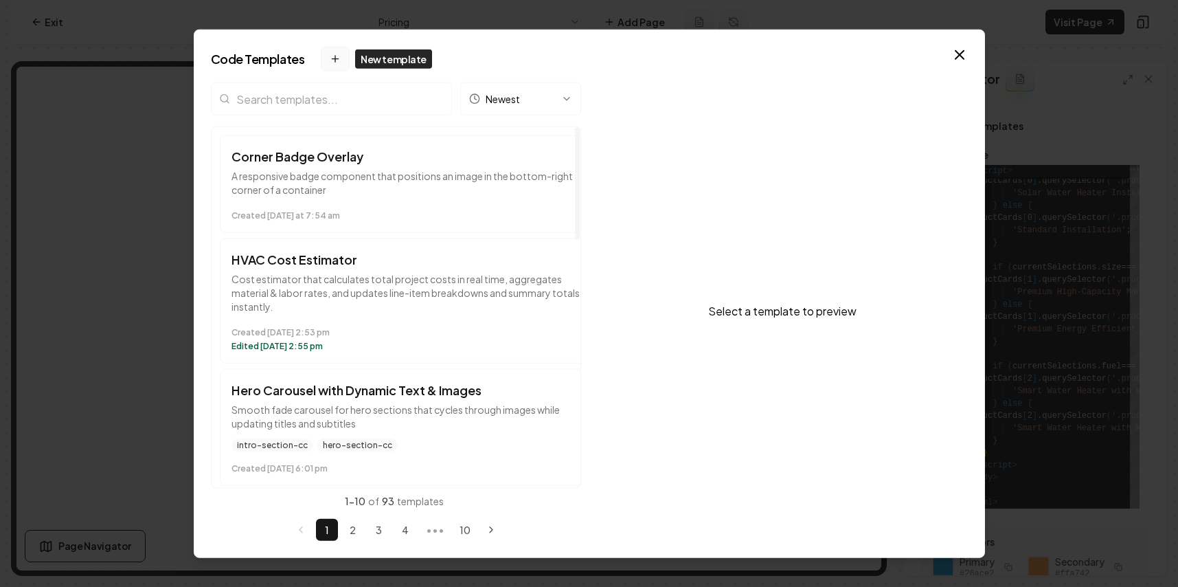
click at [334, 68] on button "New template" at bounding box center [335, 59] width 29 height 25
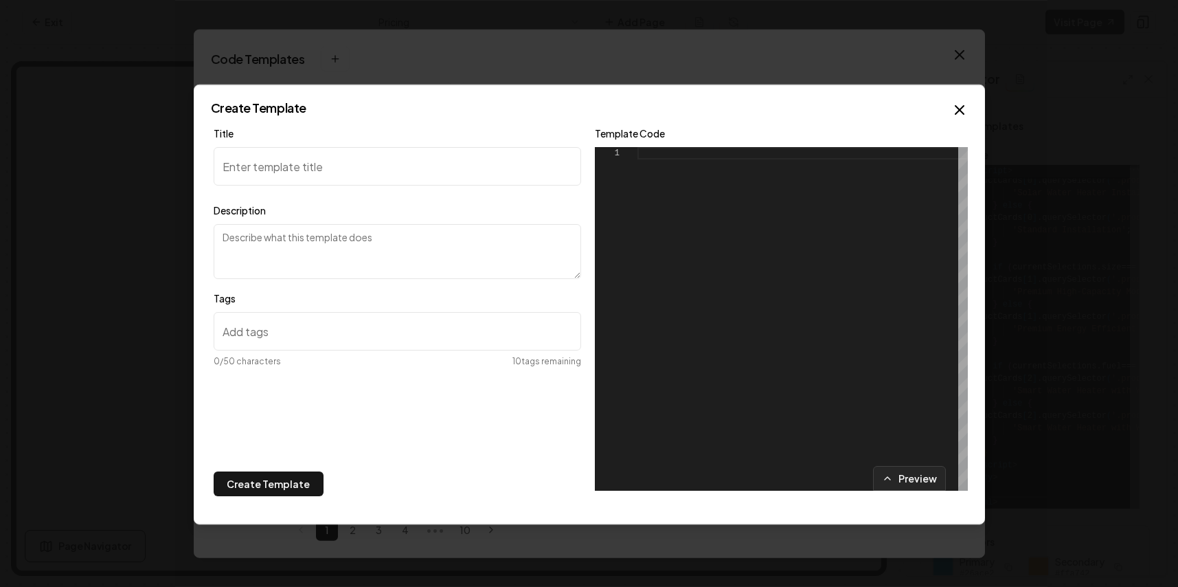
click at [326, 249] on textarea "Description" at bounding box center [398, 251] width 368 height 55
click at [758, 229] on div at bounding box center [803, 319] width 330 height 344
type textarea "**********"
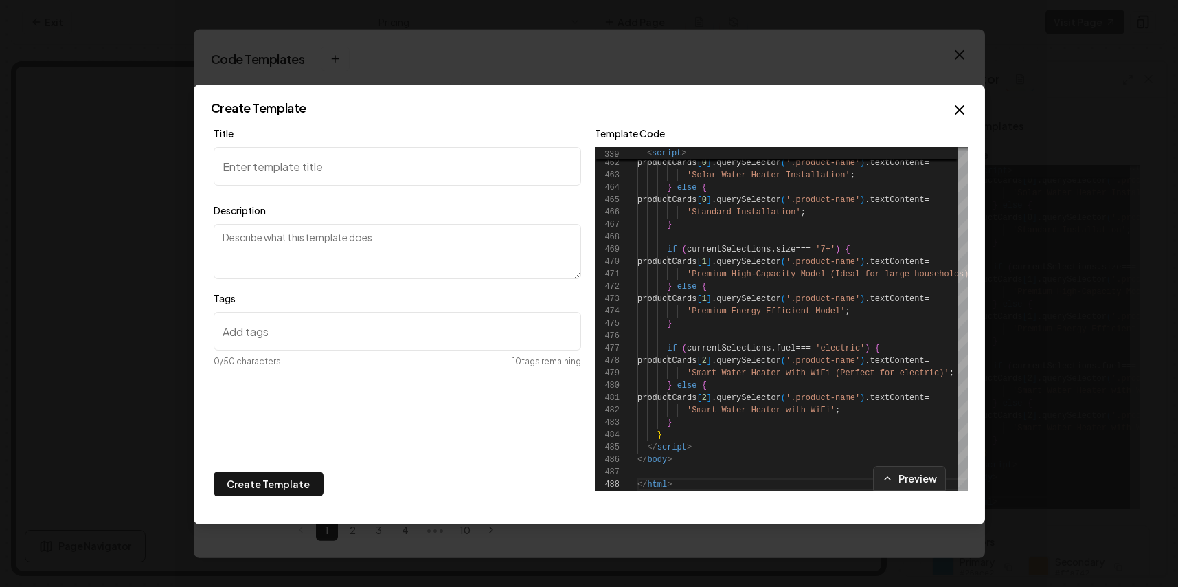
click at [303, 174] on input "Title" at bounding box center [398, 166] width 368 height 38
type input "P"
click at [234, 166] on input "WAter heater estimator" at bounding box center [398, 166] width 368 height 38
click at [237, 163] on input "WAter heater estimator" at bounding box center [398, 166] width 368 height 38
type input "Water heater estimator"
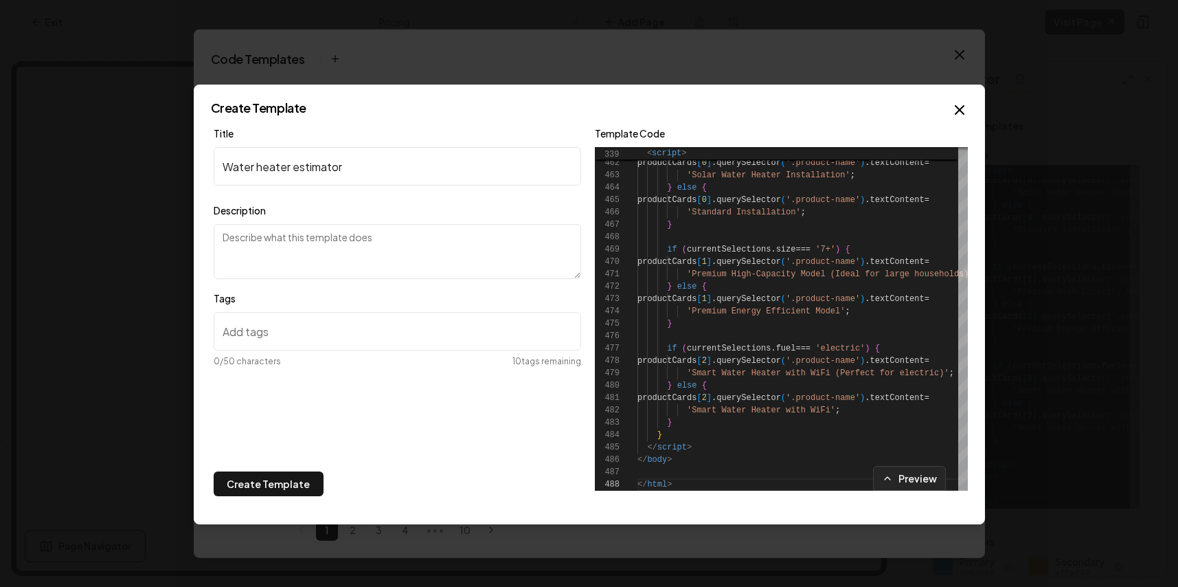
click at [275, 229] on textarea "Description" at bounding box center [398, 251] width 368 height 55
click at [356, 322] on input "Tags" at bounding box center [398, 331] width 368 height 38
type input "plumbing"
click at [376, 330] on input "plumbing" at bounding box center [398, 331] width 368 height 38
click at [356, 336] on input "Tags" at bounding box center [398, 331] width 368 height 38
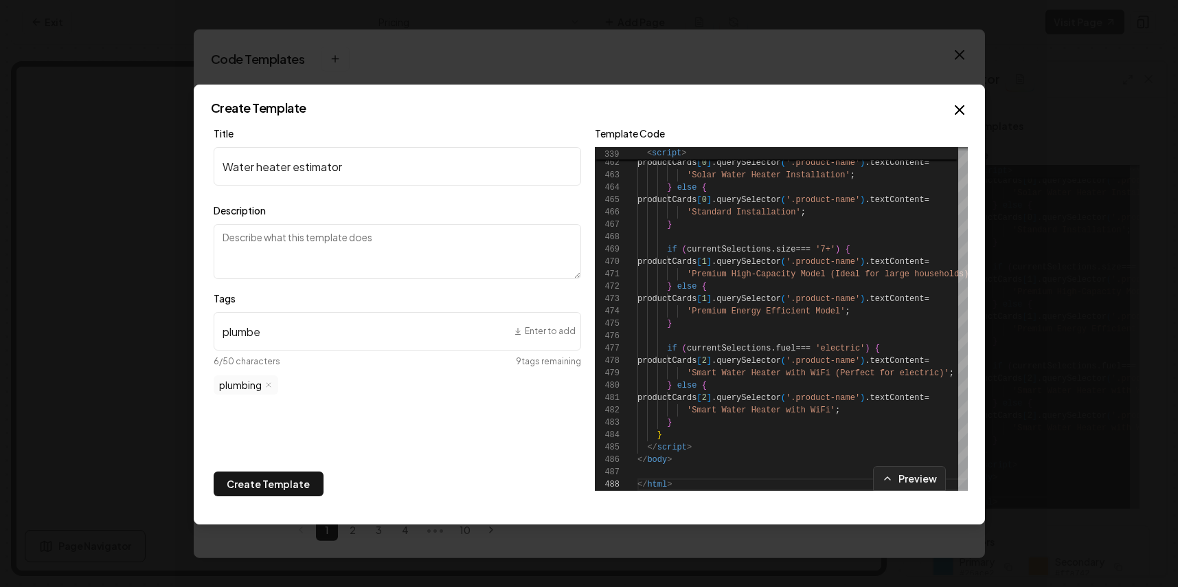
type input "plumber"
type input "estimator"
click at [293, 474] on button "Create Template" at bounding box center [269, 483] width 110 height 25
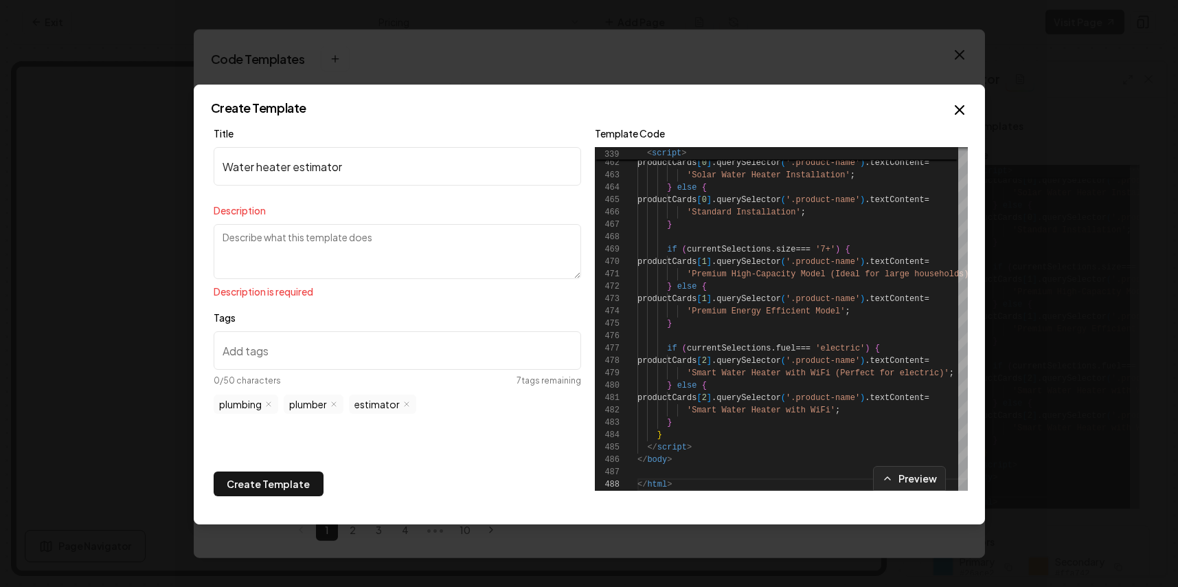
click at [296, 261] on textarea "Description" at bounding box center [398, 251] width 368 height 55
type textarea "used for calculating cost for water heaters"
click at [280, 484] on button "Create Template" at bounding box center [269, 483] width 110 height 25
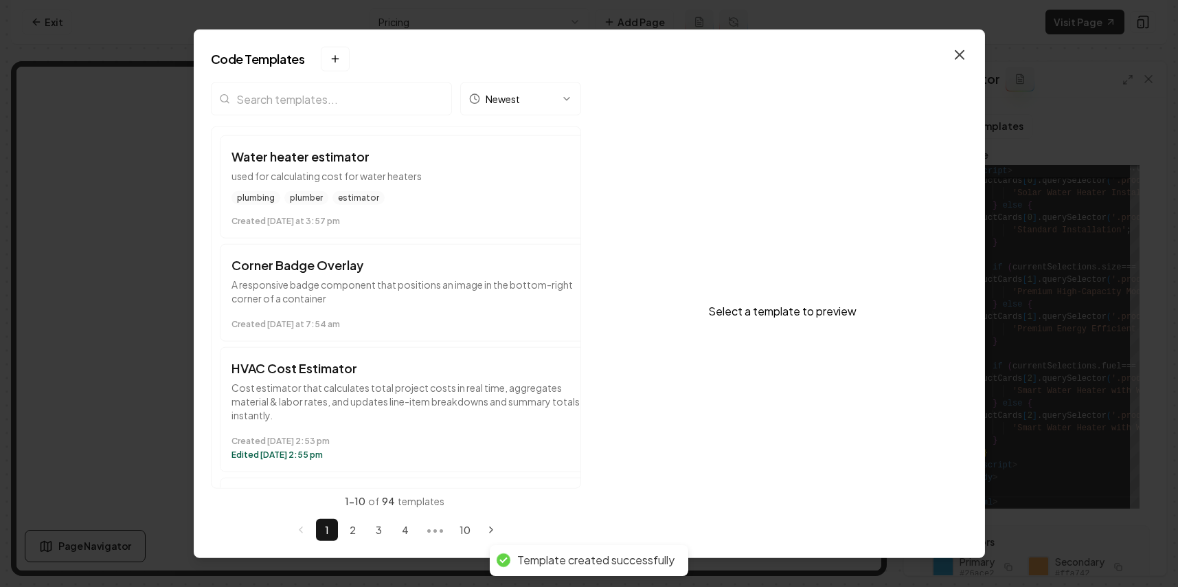
click at [956, 58] on icon "button" at bounding box center [960, 55] width 8 height 8
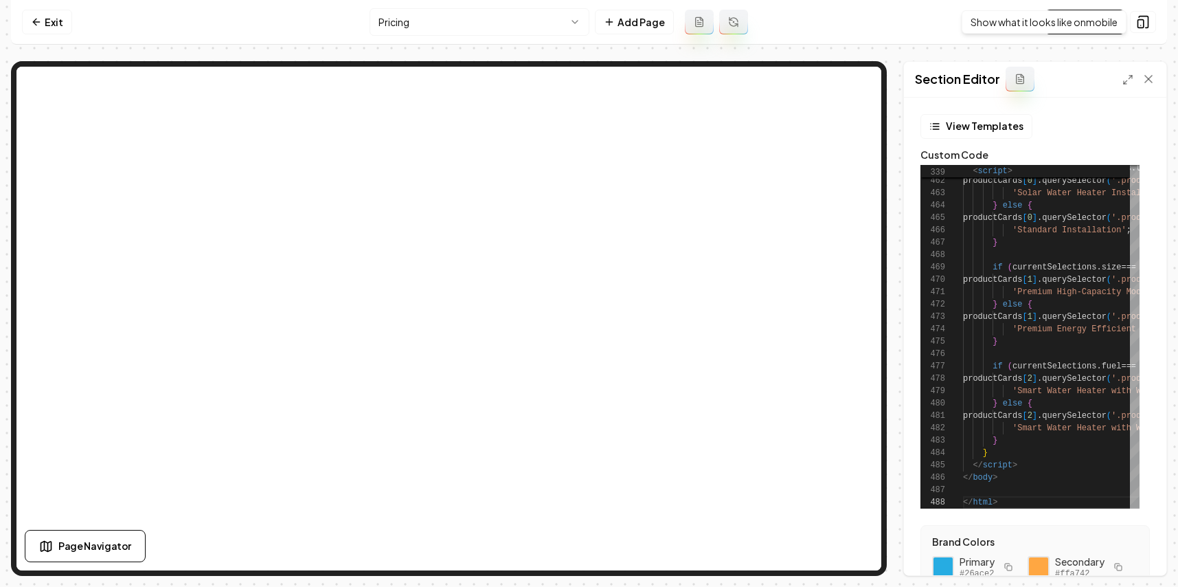
click at [1096, 32] on div "Show what it looks like on mobile Show what it looks like on mobile" at bounding box center [1044, 21] width 165 height 23
click at [1053, 57] on div "Exit Pricing Add Page Visit Page Page Navigator Page Settings Section Editor Vi…" at bounding box center [589, 288] width 1156 height 576
click at [1079, 33] on link "Visit Page" at bounding box center [1085, 22] width 79 height 25
click at [45, 27] on link "Exit" at bounding box center [47, 22] width 50 height 25
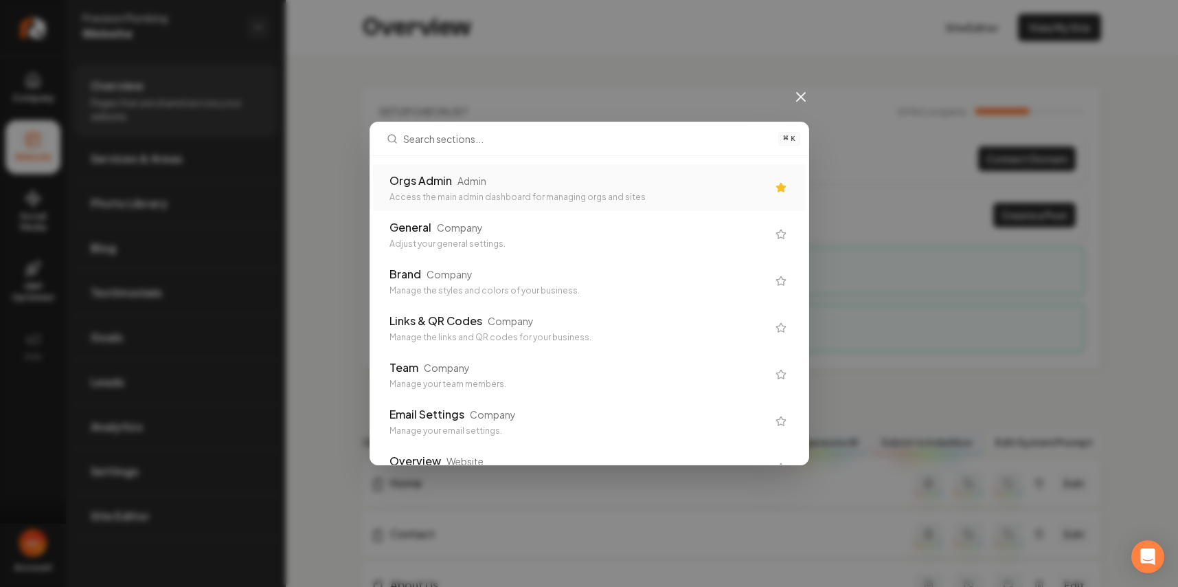
click at [639, 170] on div "Orgs Admin Admin Access the main admin dashboard for managing orgs and sites" at bounding box center [589, 187] width 433 height 47
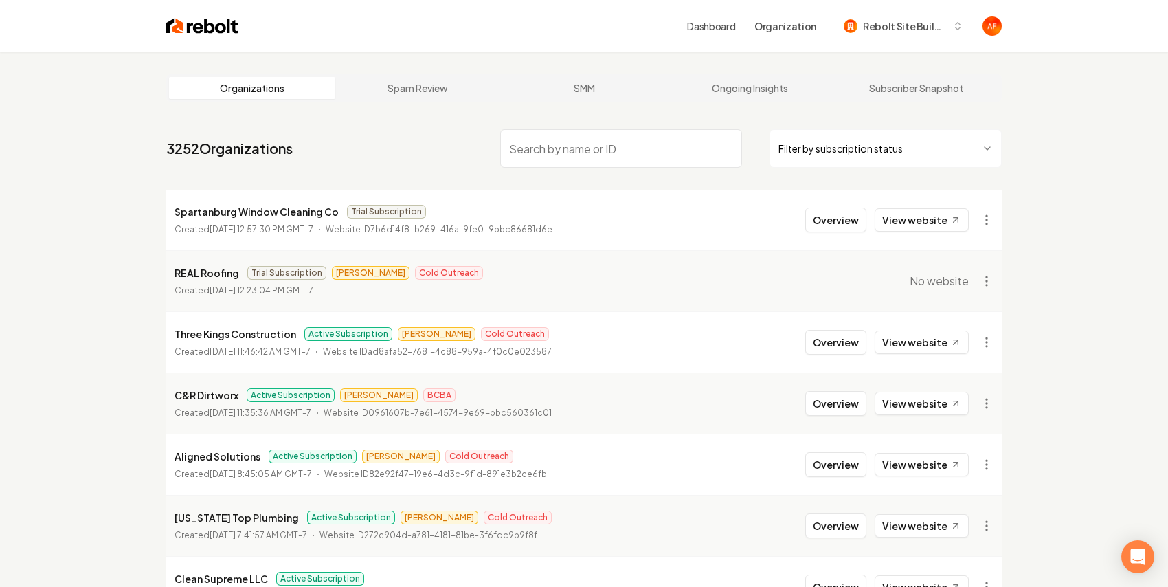
click at [610, 150] on input "search" at bounding box center [621, 148] width 242 height 38
drag, startPoint x: 280, startPoint y: 291, endPoint x: 482, endPoint y: 282, distance: 202.2
click at [458, 286] on li "REAL Roofing Trial Subscription [PERSON_NAME] Outreach Created [DATE] 12:23:04 …" at bounding box center [583, 280] width 835 height 61
click at [482, 282] on li "REAL Roofing Trial Subscription [PERSON_NAME] Outreach Created [DATE] 12:23:04 …" at bounding box center [583, 280] width 835 height 61
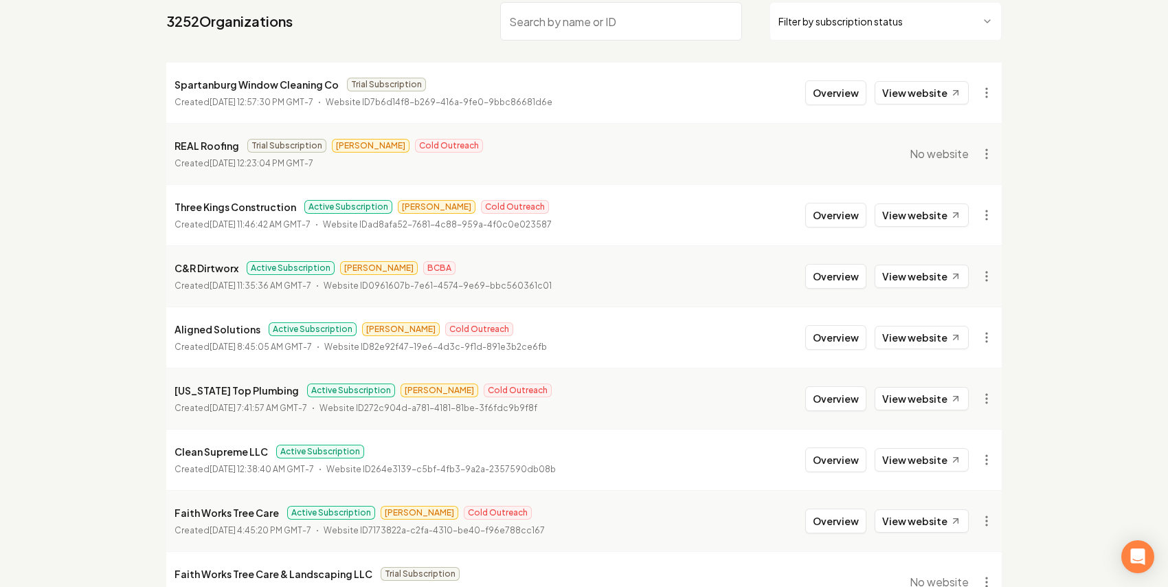
scroll to position [271, 0]
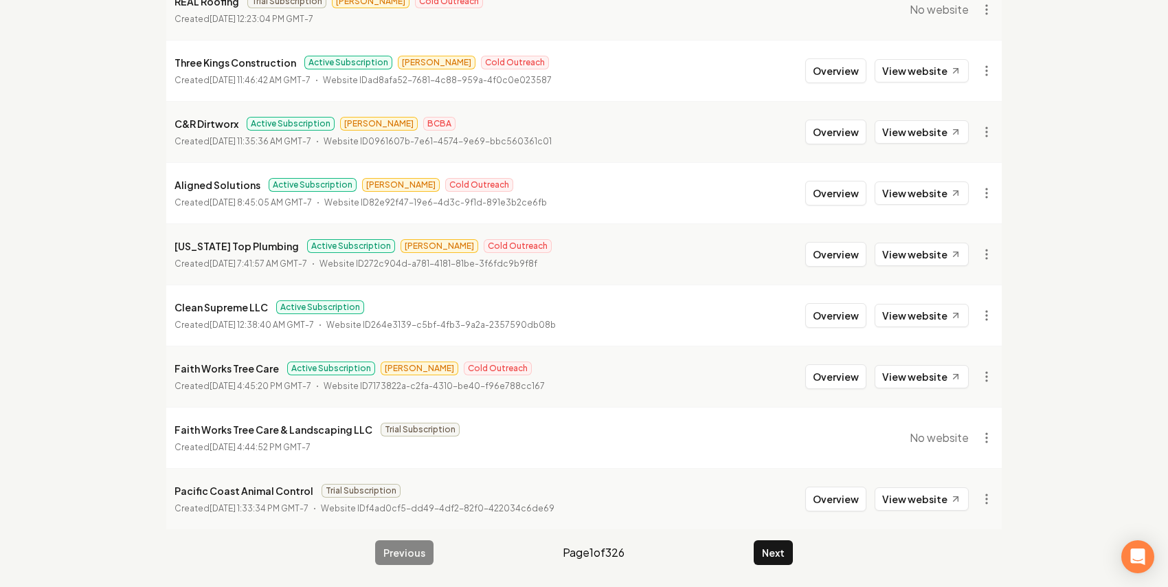
drag, startPoint x: 404, startPoint y: 541, endPoint x: 726, endPoint y: 359, distance: 369.5
click at [405, 541] on div "Previous Page 1 of 326 Next" at bounding box center [584, 552] width 418 height 25
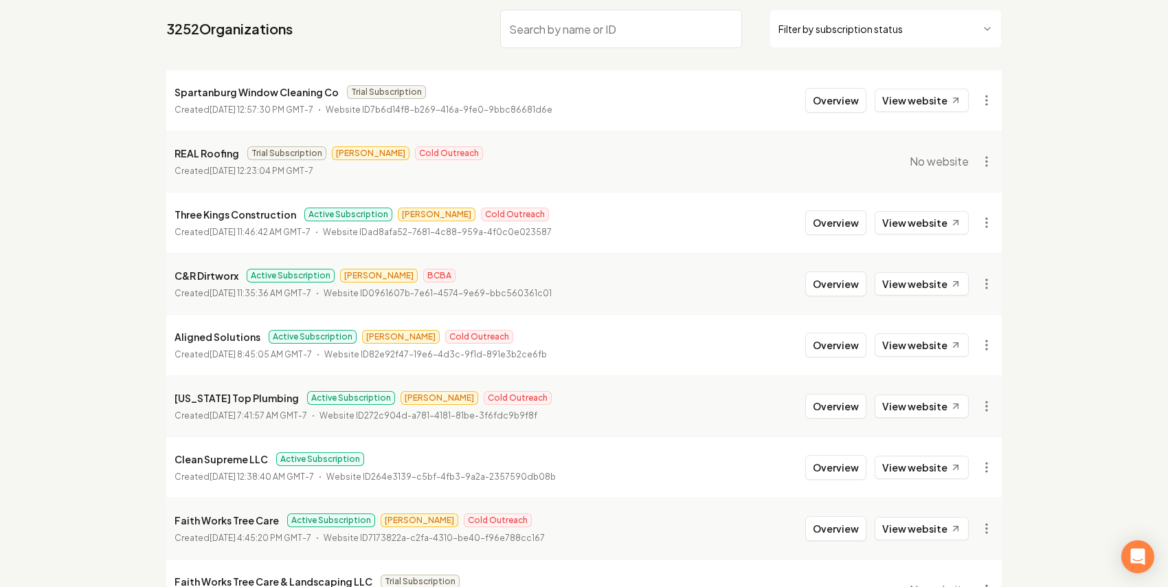
scroll to position [0, 0]
